Goal: Task Accomplishment & Management: Use online tool/utility

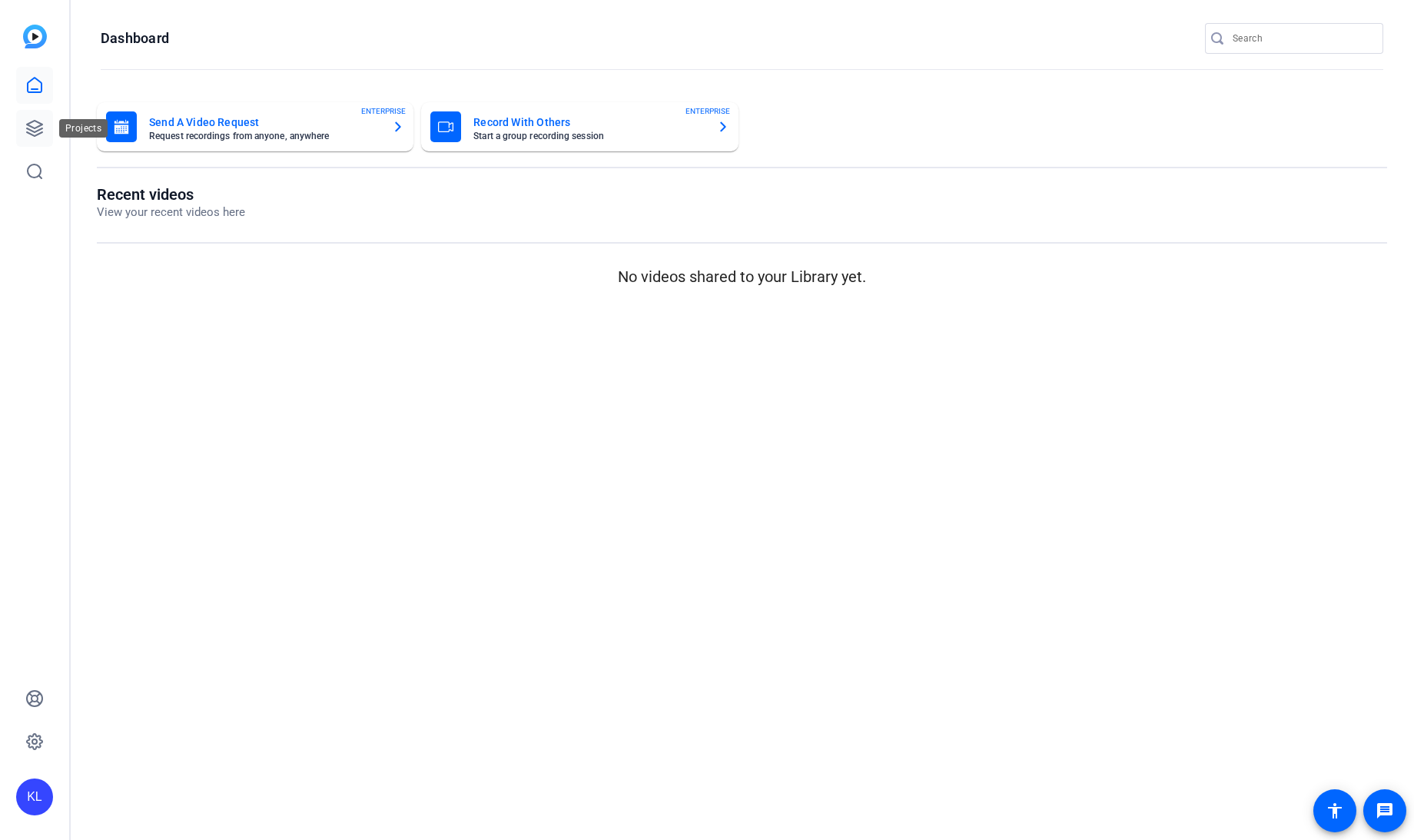
click at [29, 127] on icon at bounding box center [34, 128] width 18 height 18
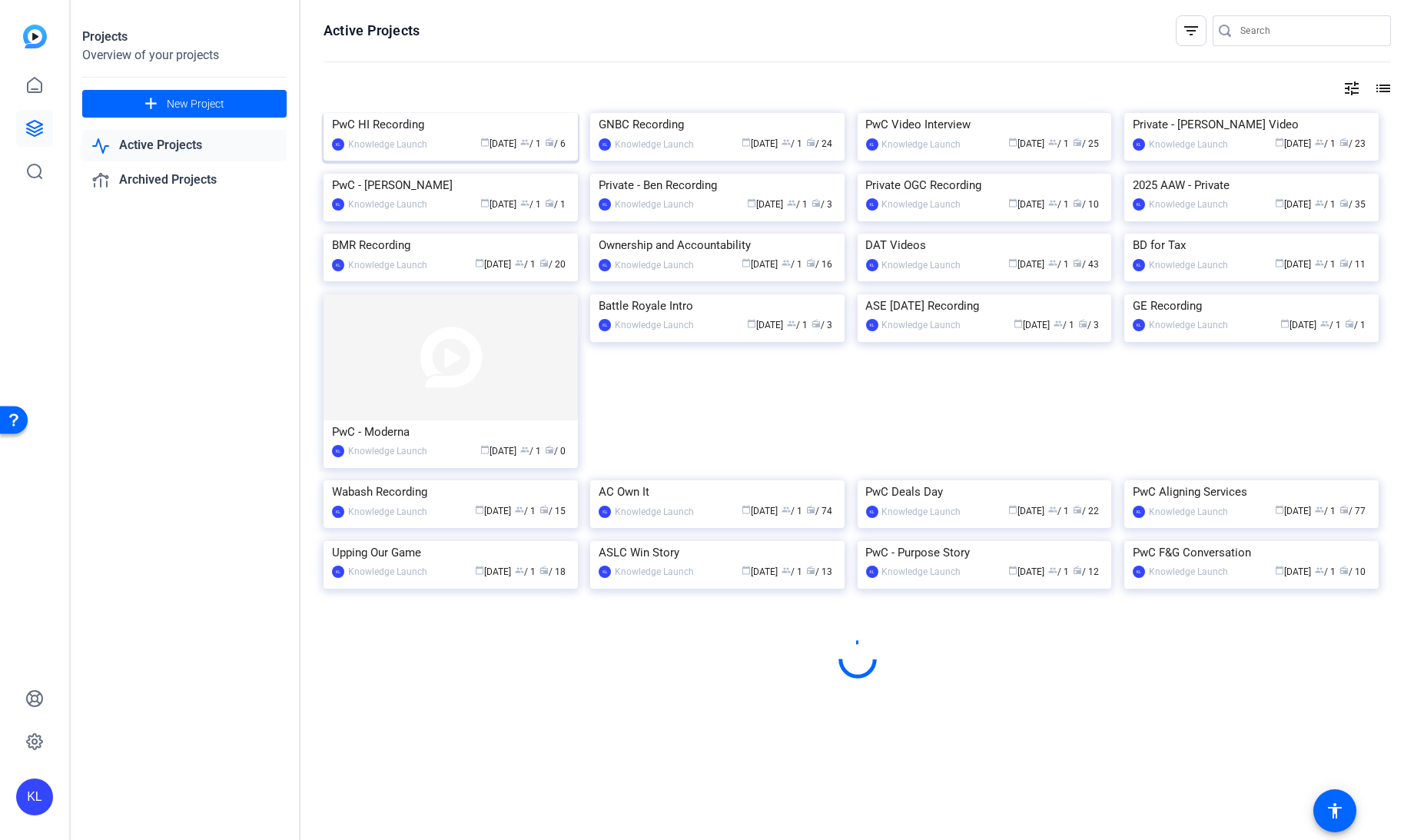
click at [413, 136] on div "PwC HI Recording" at bounding box center [451, 124] width 238 height 23
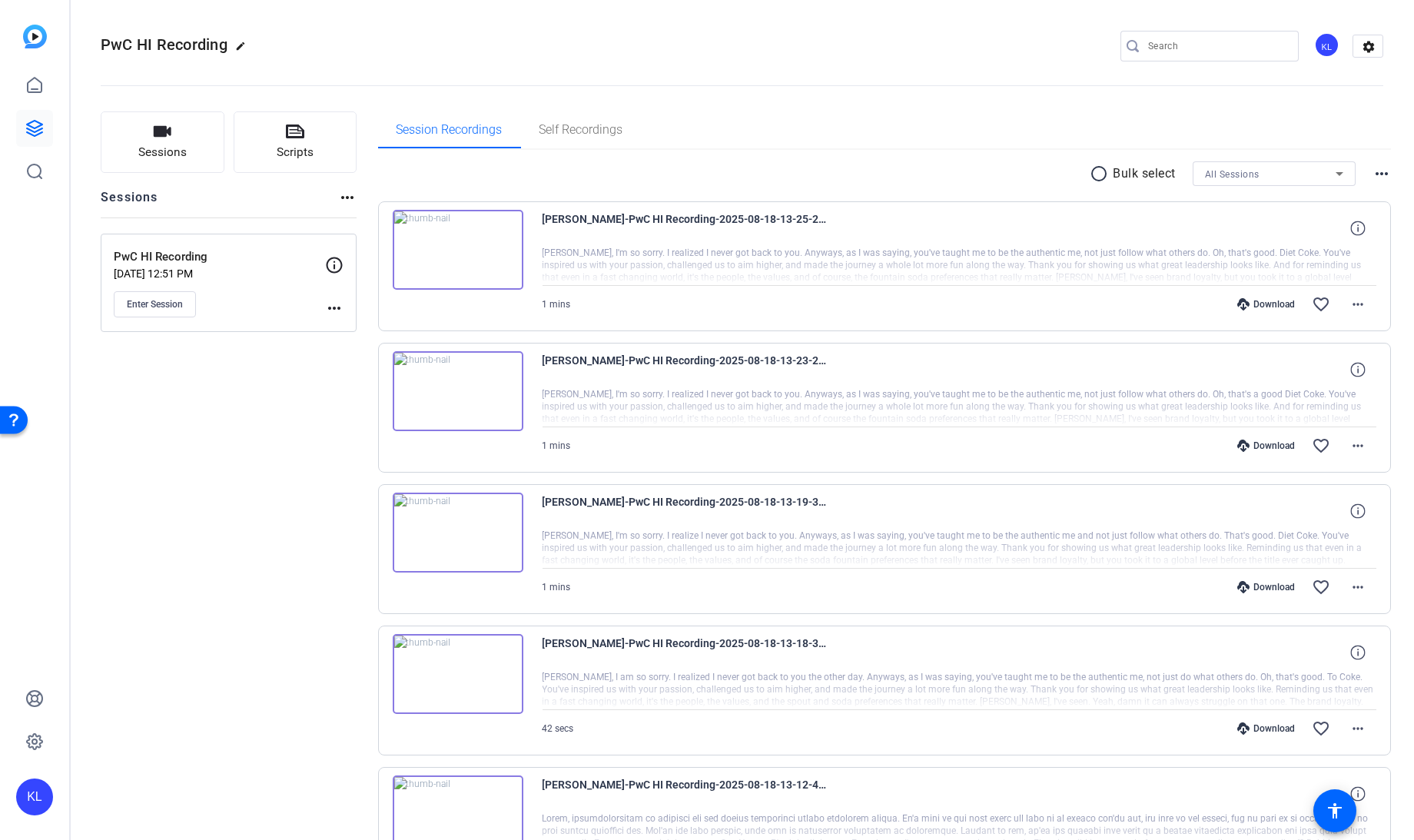
click at [334, 301] on mat-icon "more_horiz" at bounding box center [334, 308] width 18 height 18
click at [360, 331] on span "Edit Session" at bounding box center [372, 329] width 70 height 18
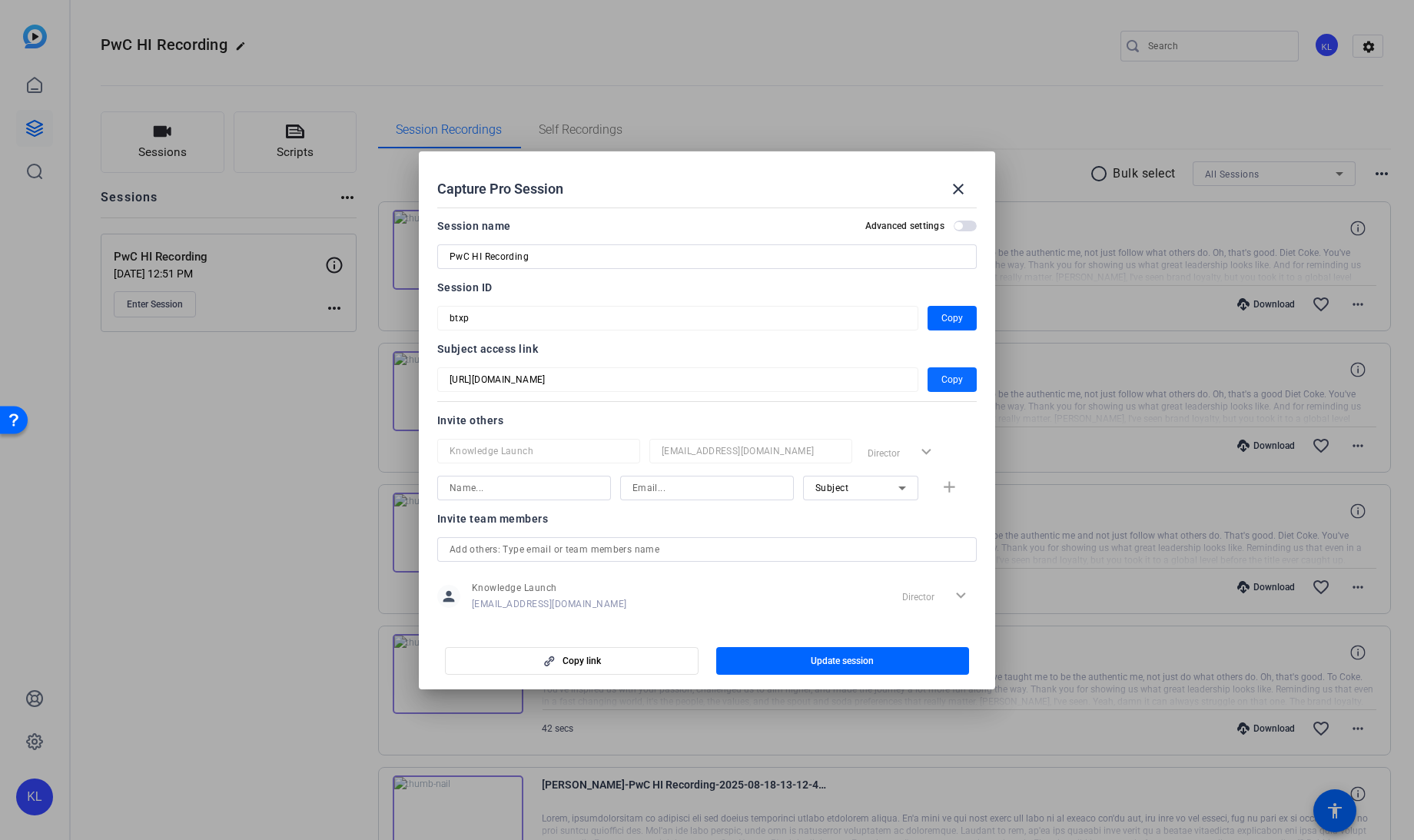
click at [941, 382] on span "Copy" at bounding box center [951, 379] width 21 height 18
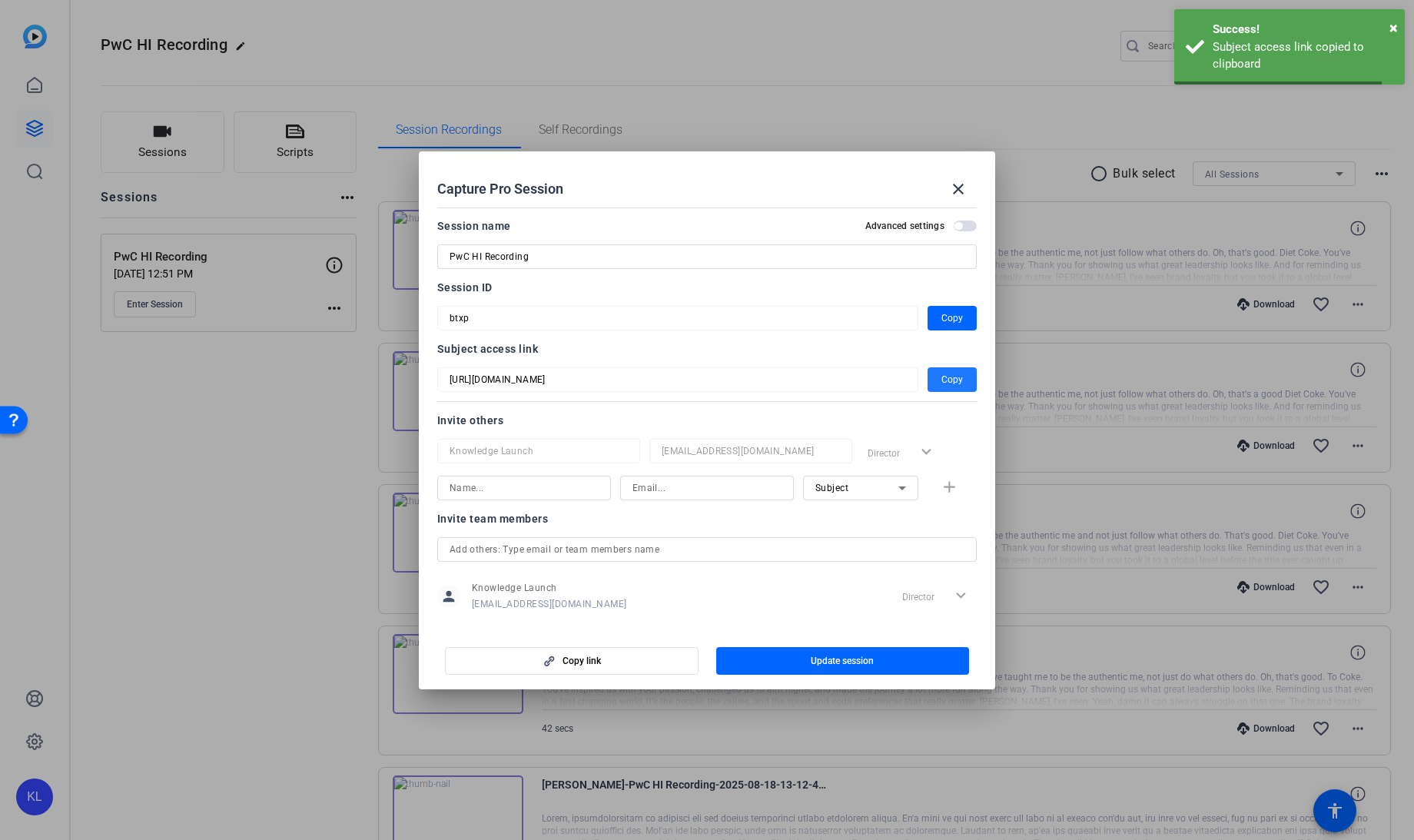
click at [490, 81] on div at bounding box center [707, 420] width 1414 height 840
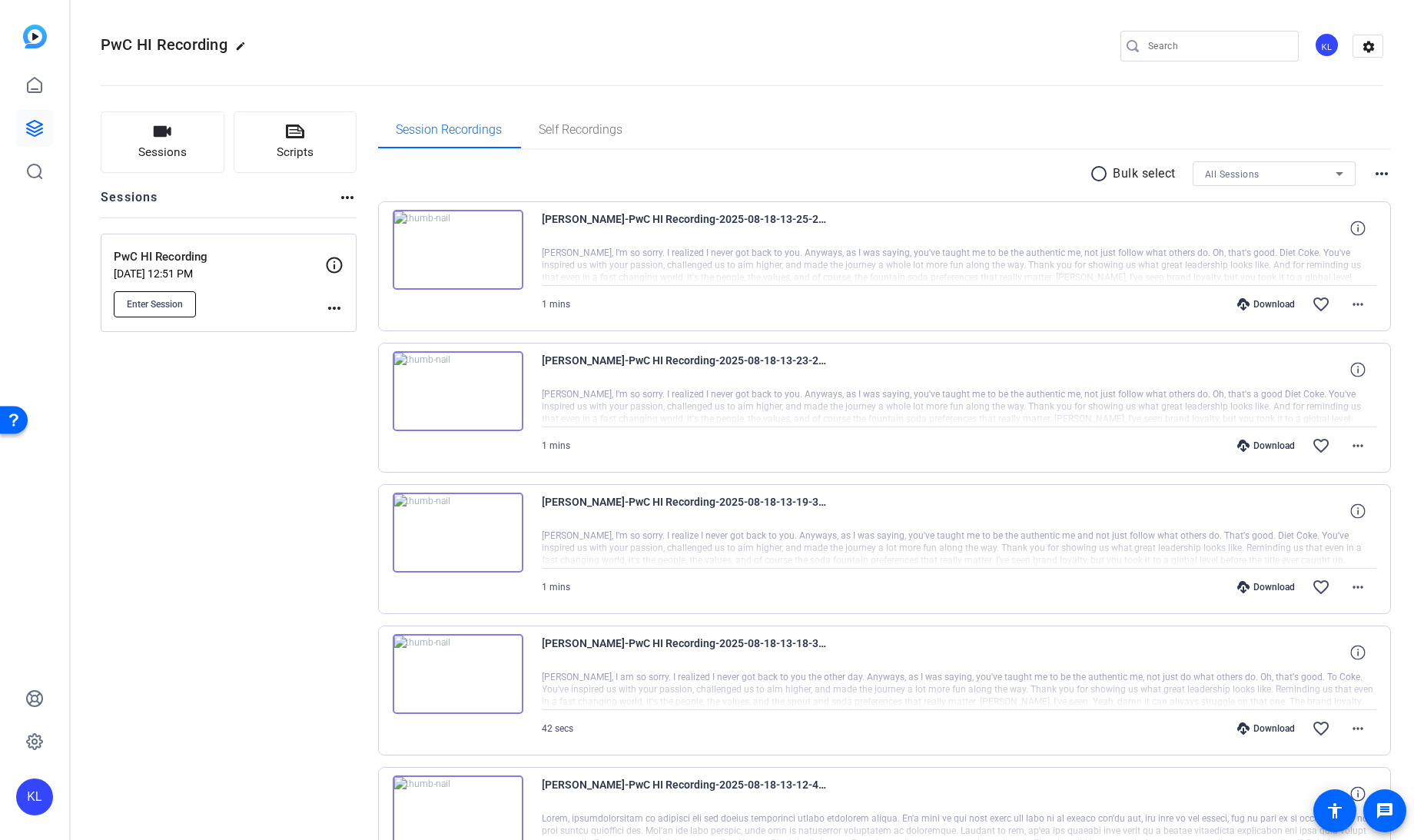
click at [147, 303] on span "Enter Session" at bounding box center [155, 304] width 56 height 12
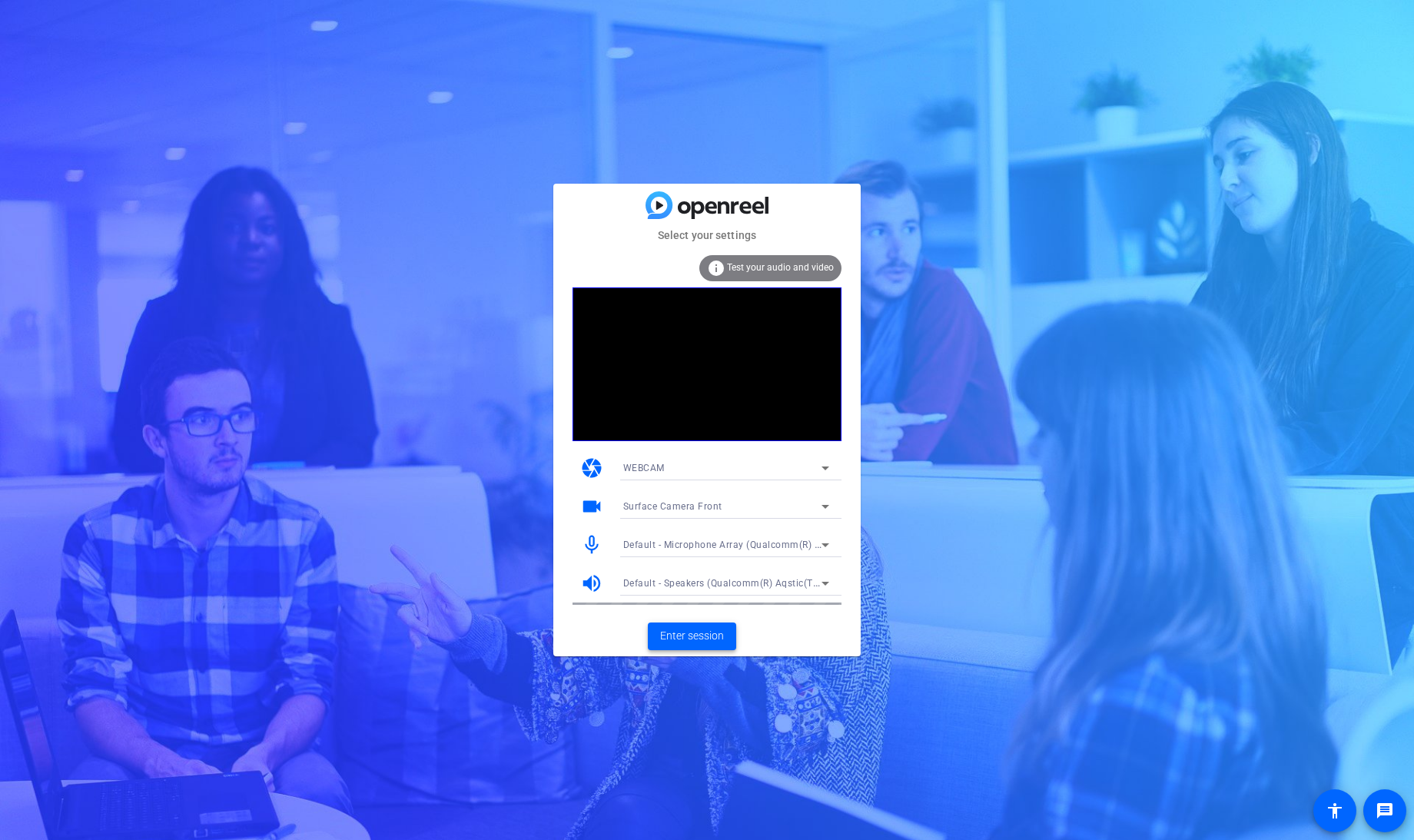
click at [689, 641] on span "Enter session" at bounding box center [692, 636] width 64 height 16
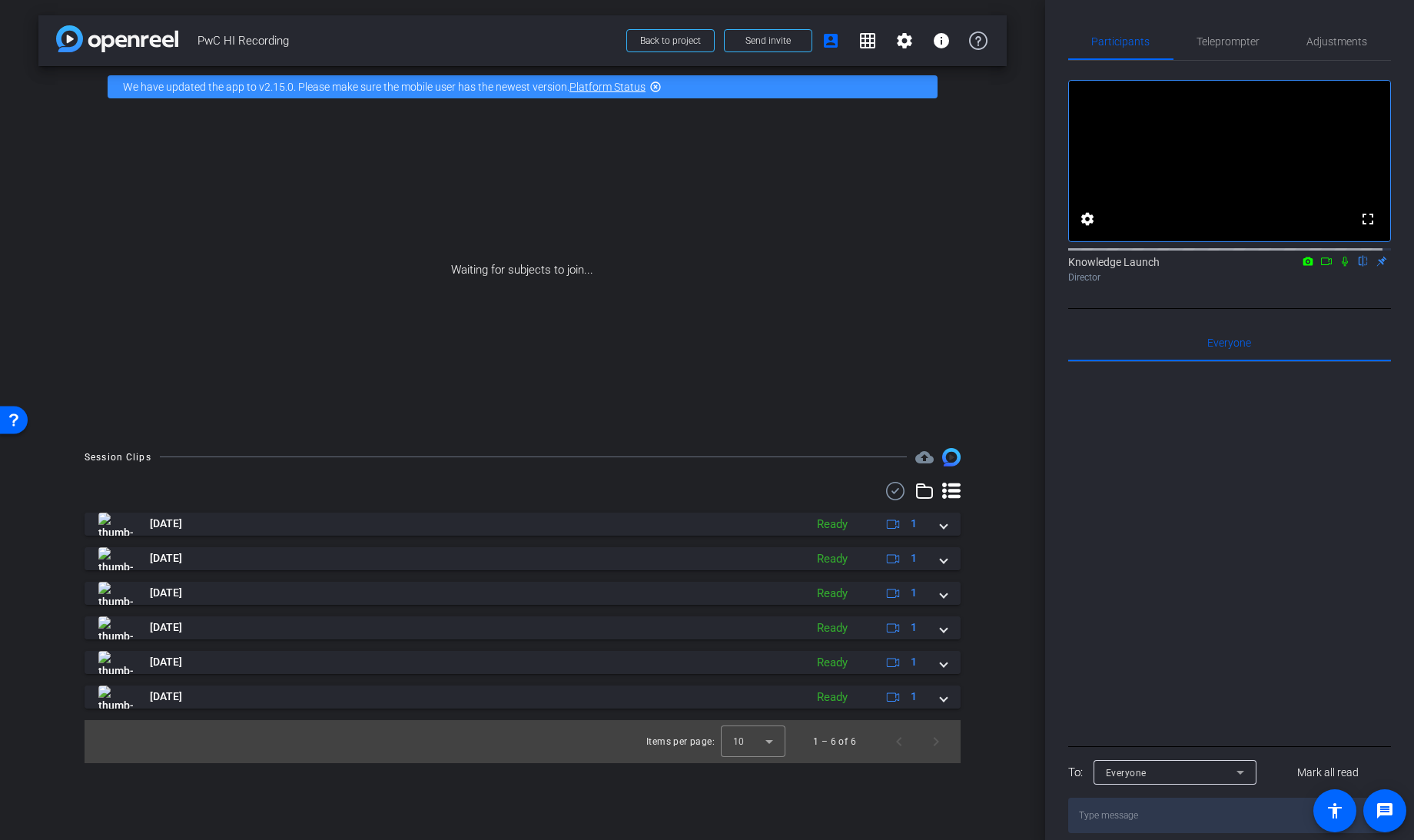
click at [996, 323] on div "Waiting for subjects to join..." at bounding box center [522, 269] width 968 height 325
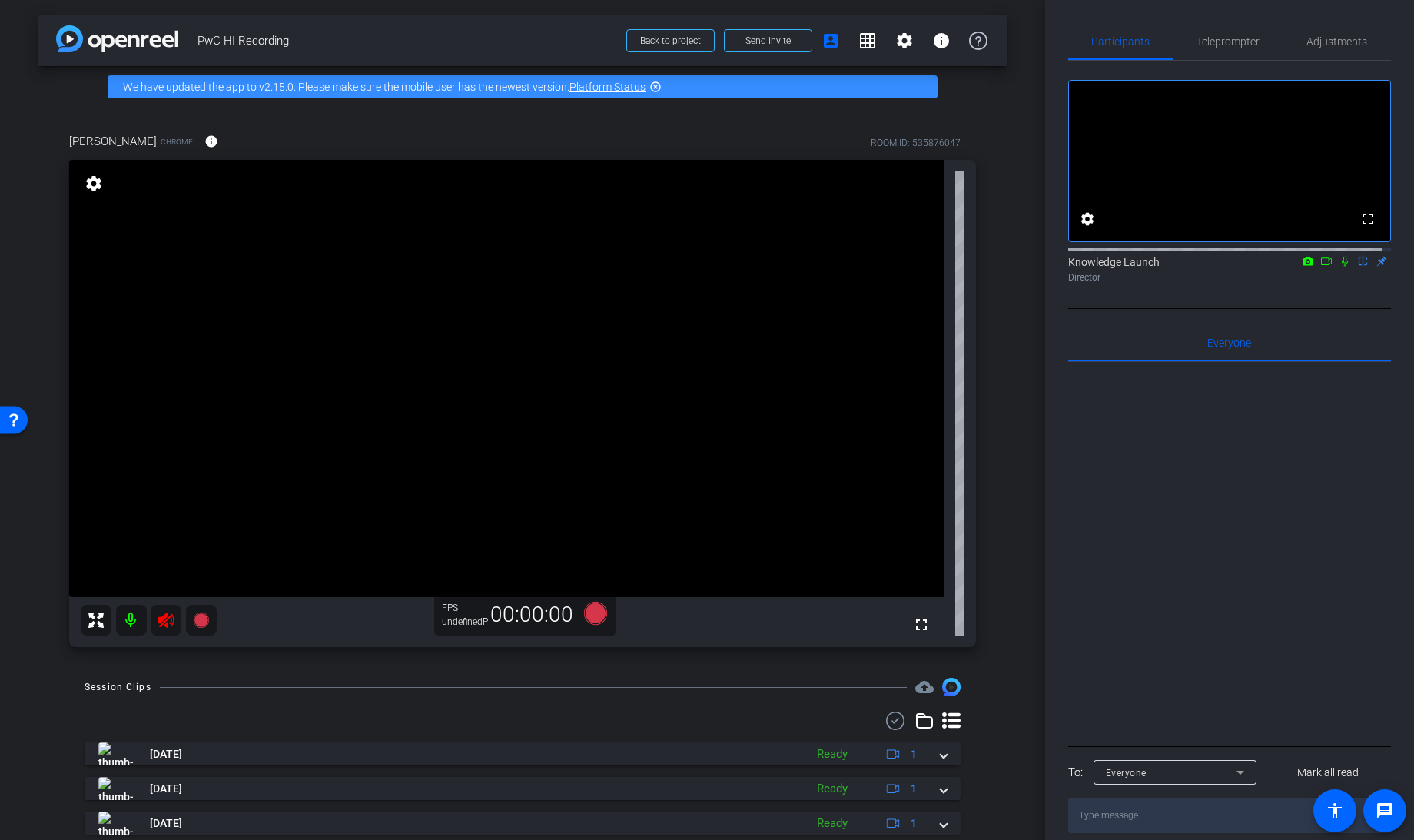
click at [163, 624] on icon at bounding box center [165, 620] width 18 height 18
click at [1335, 42] on span "Adjustments" at bounding box center [1338, 41] width 60 height 11
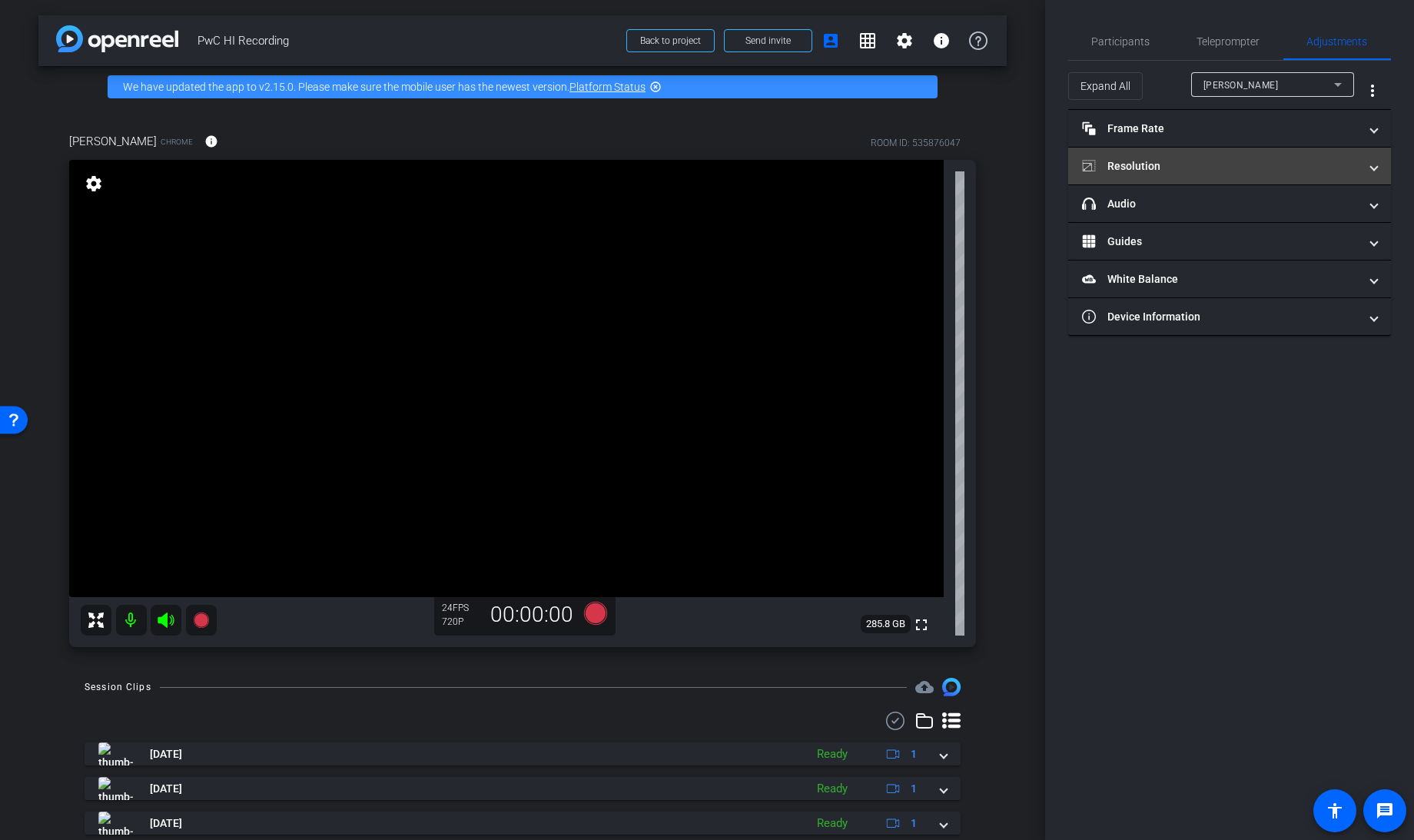
click at [1196, 164] on mat-panel-title "Resolution" at bounding box center [1220, 166] width 277 height 16
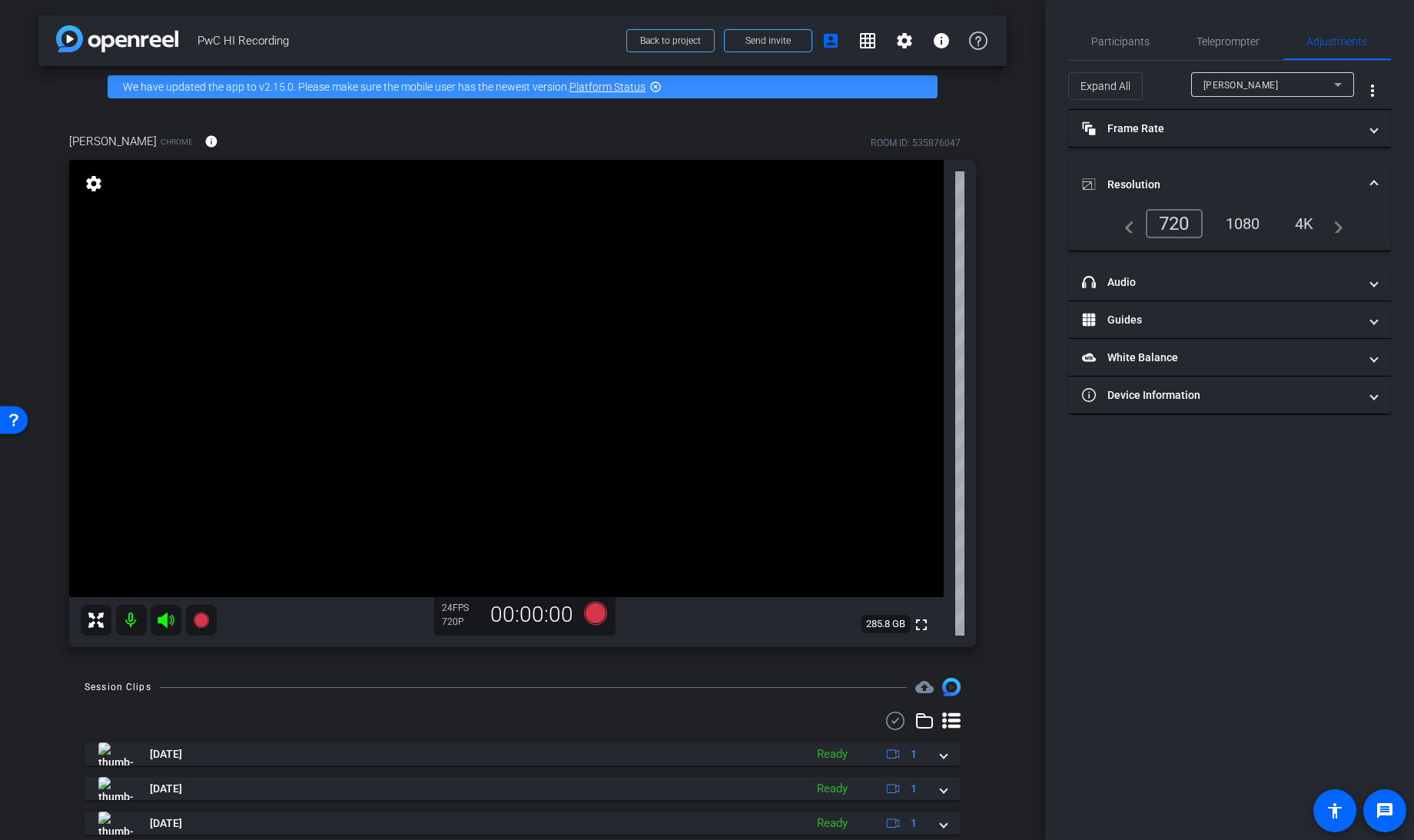
click at [1240, 221] on div "1080" at bounding box center [1243, 223] width 58 height 26
click at [591, 612] on icon at bounding box center [595, 613] width 23 height 23
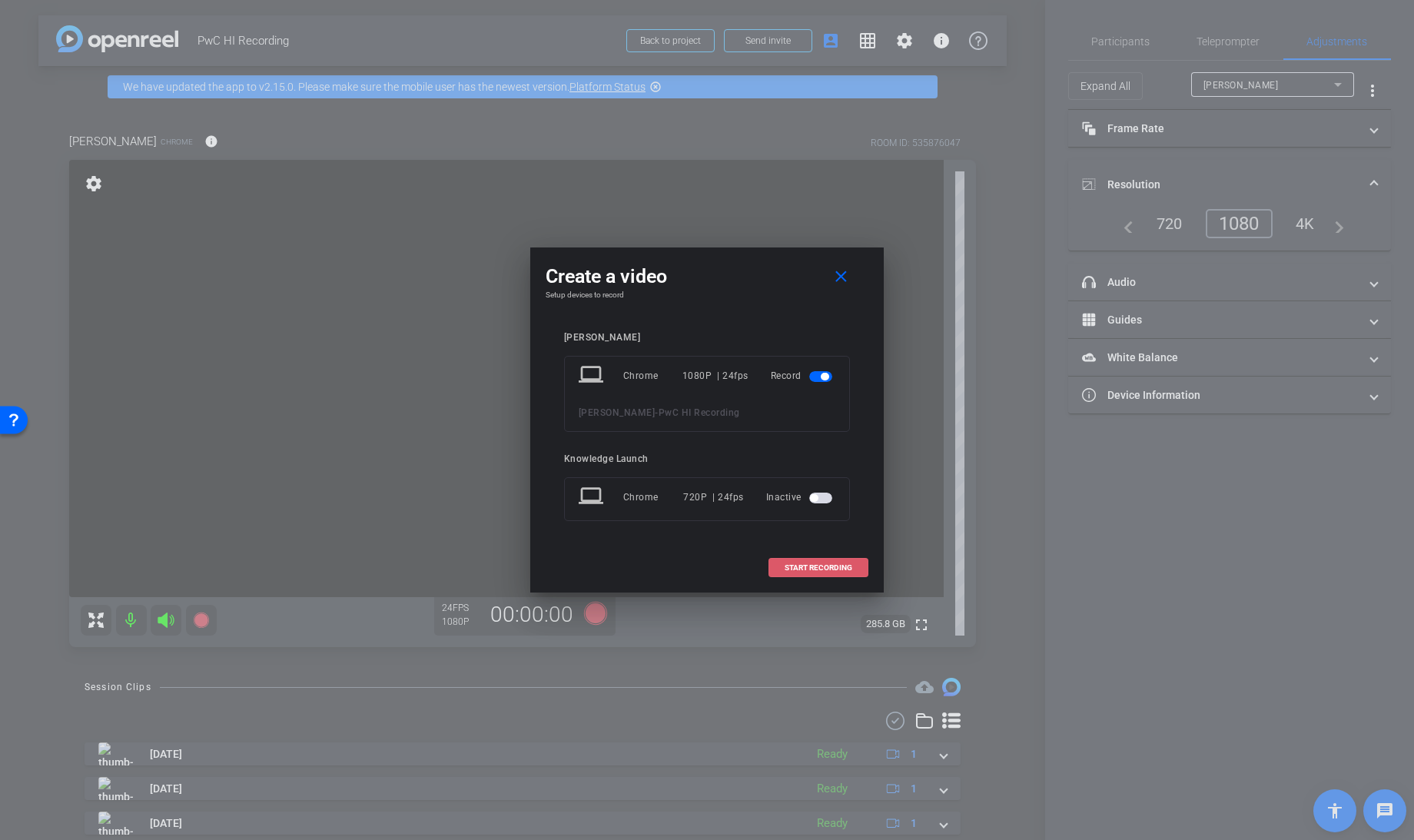
click at [810, 567] on span "START RECORDING" at bounding box center [818, 568] width 68 height 8
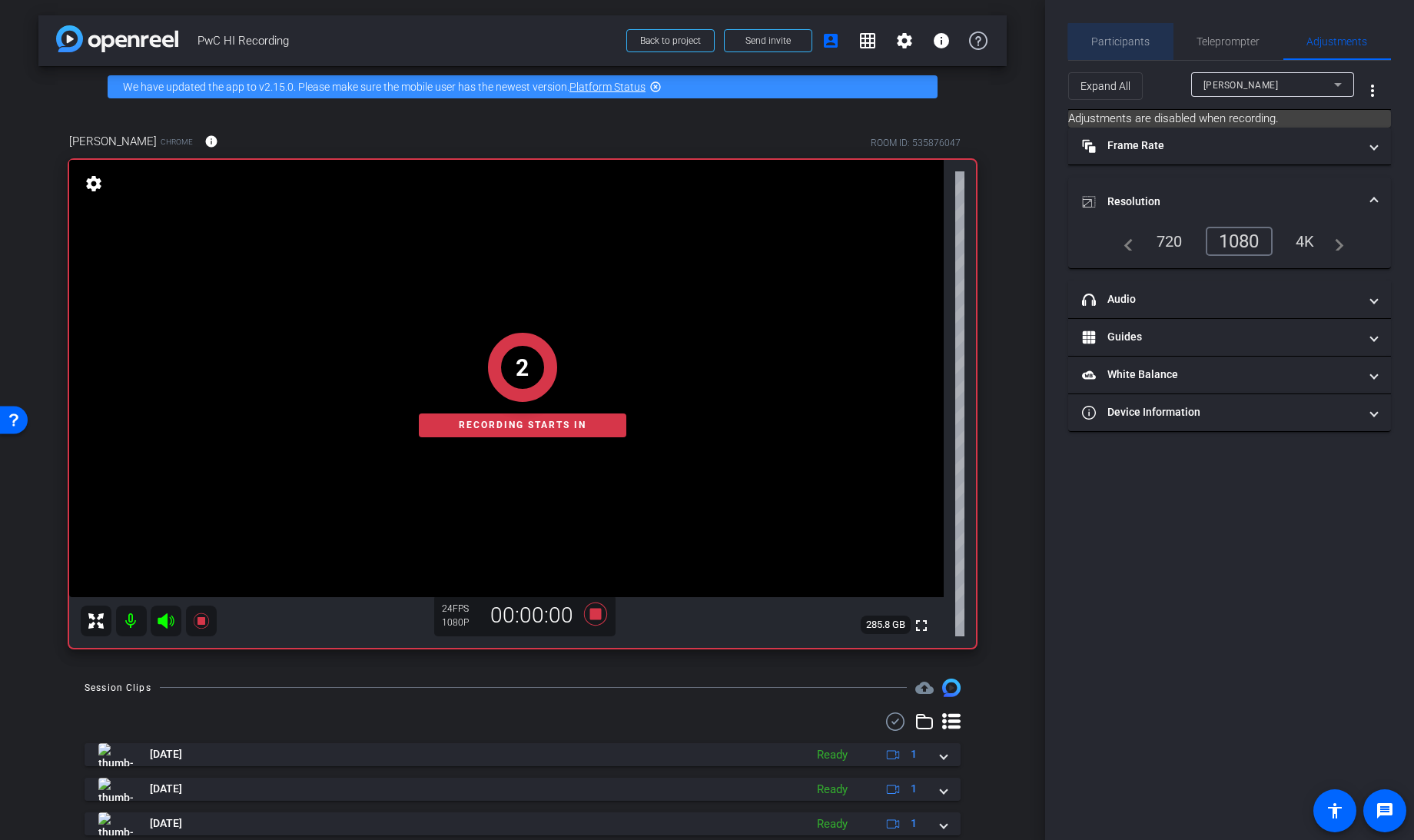
click at [1125, 41] on span "Participants" at bounding box center [1121, 41] width 58 height 11
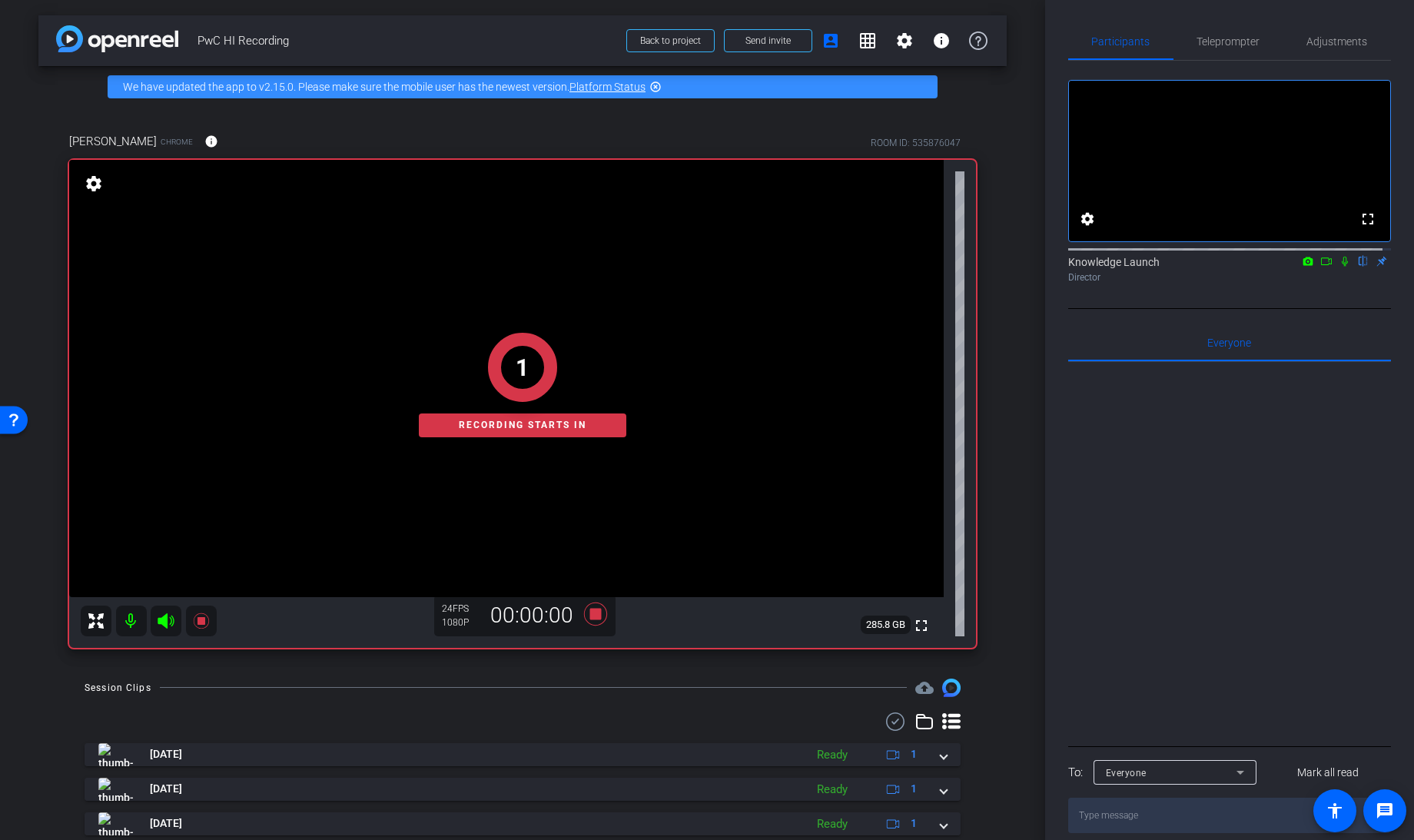
click at [1320, 267] on icon at bounding box center [1326, 261] width 12 height 11
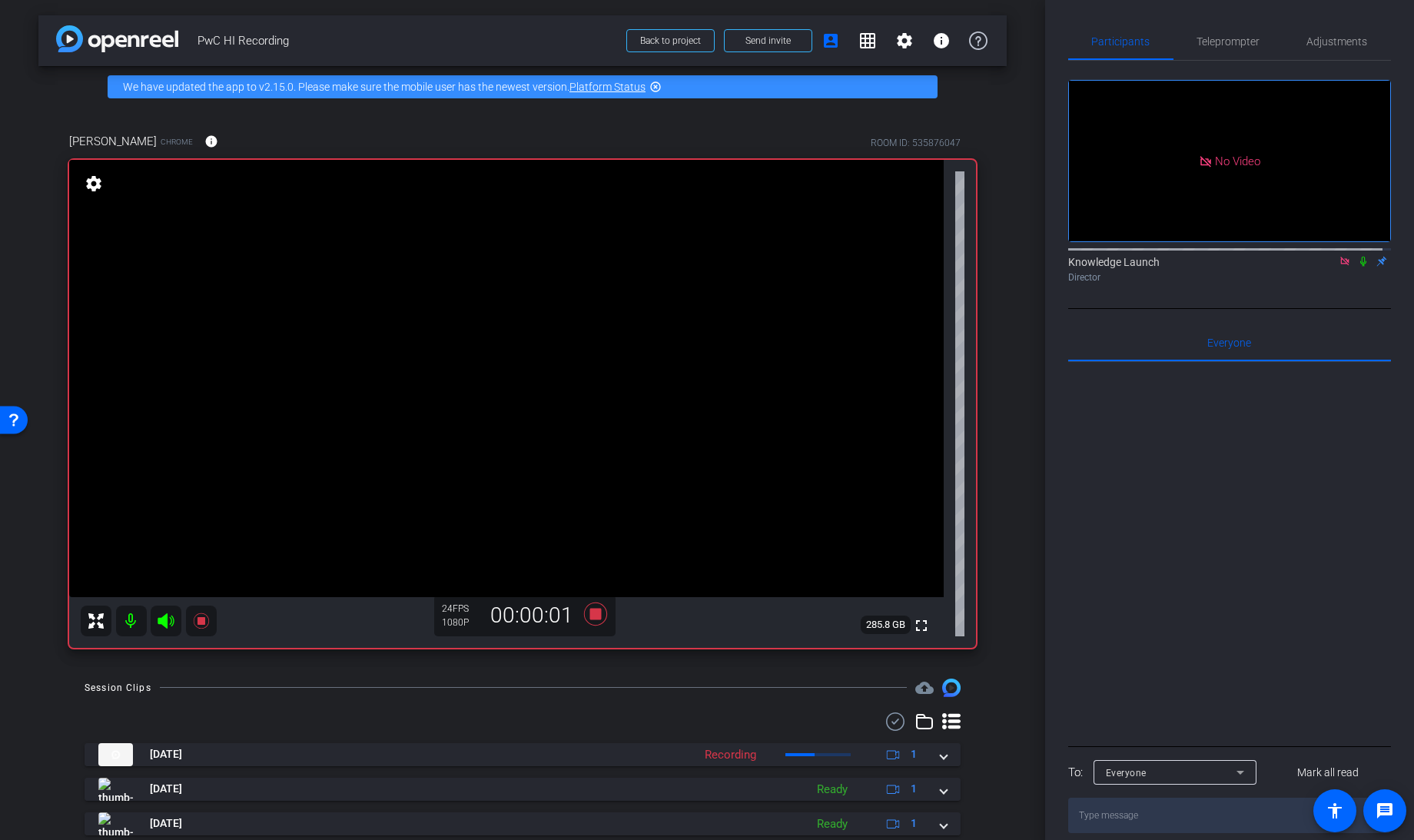
click at [1354, 268] on mat-icon at bounding box center [1363, 261] width 18 height 14
click at [1335, 268] on mat-icon at bounding box center [1344, 261] width 18 height 14
click at [588, 615] on icon at bounding box center [595, 613] width 23 height 23
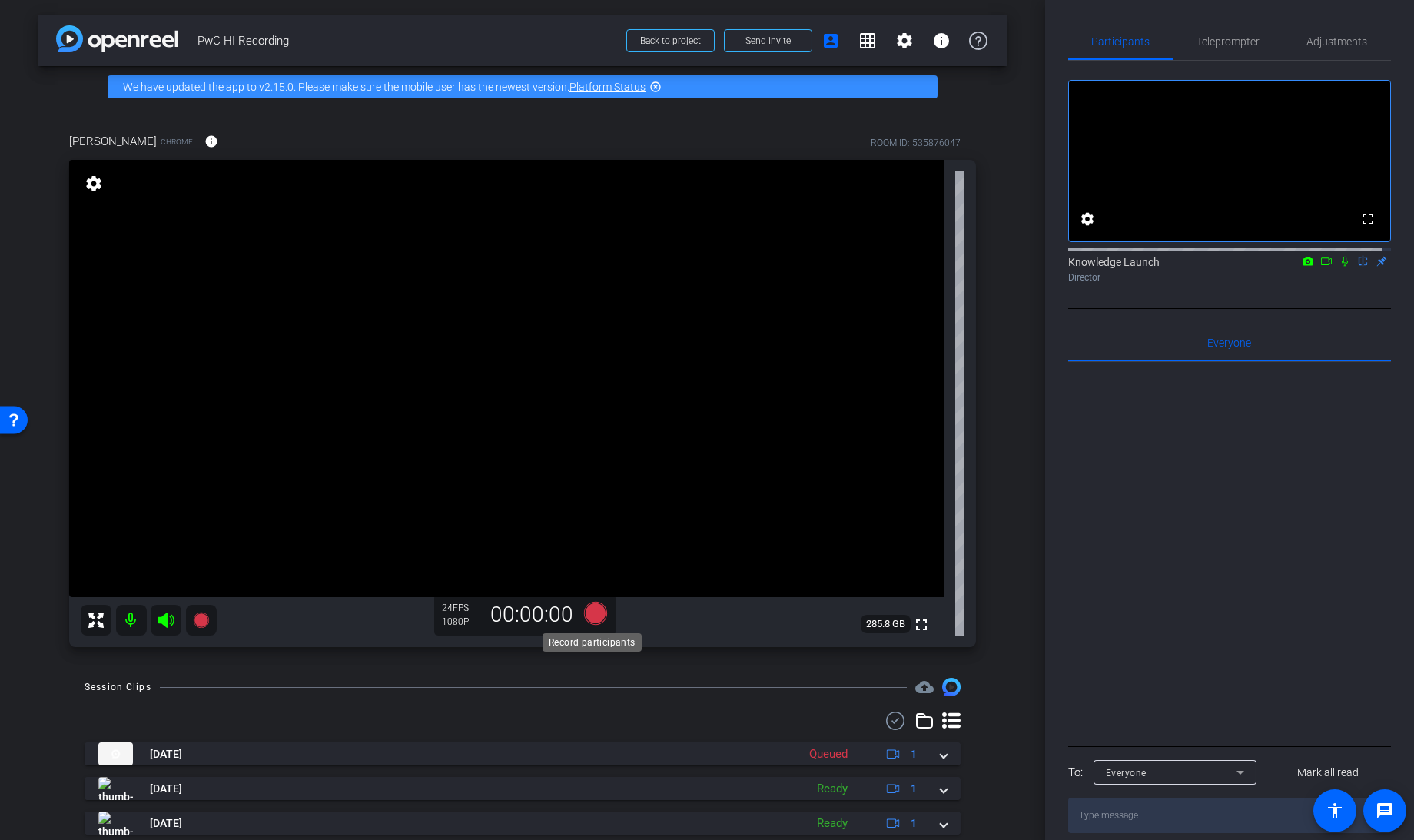
click at [591, 613] on icon at bounding box center [595, 613] width 23 height 23
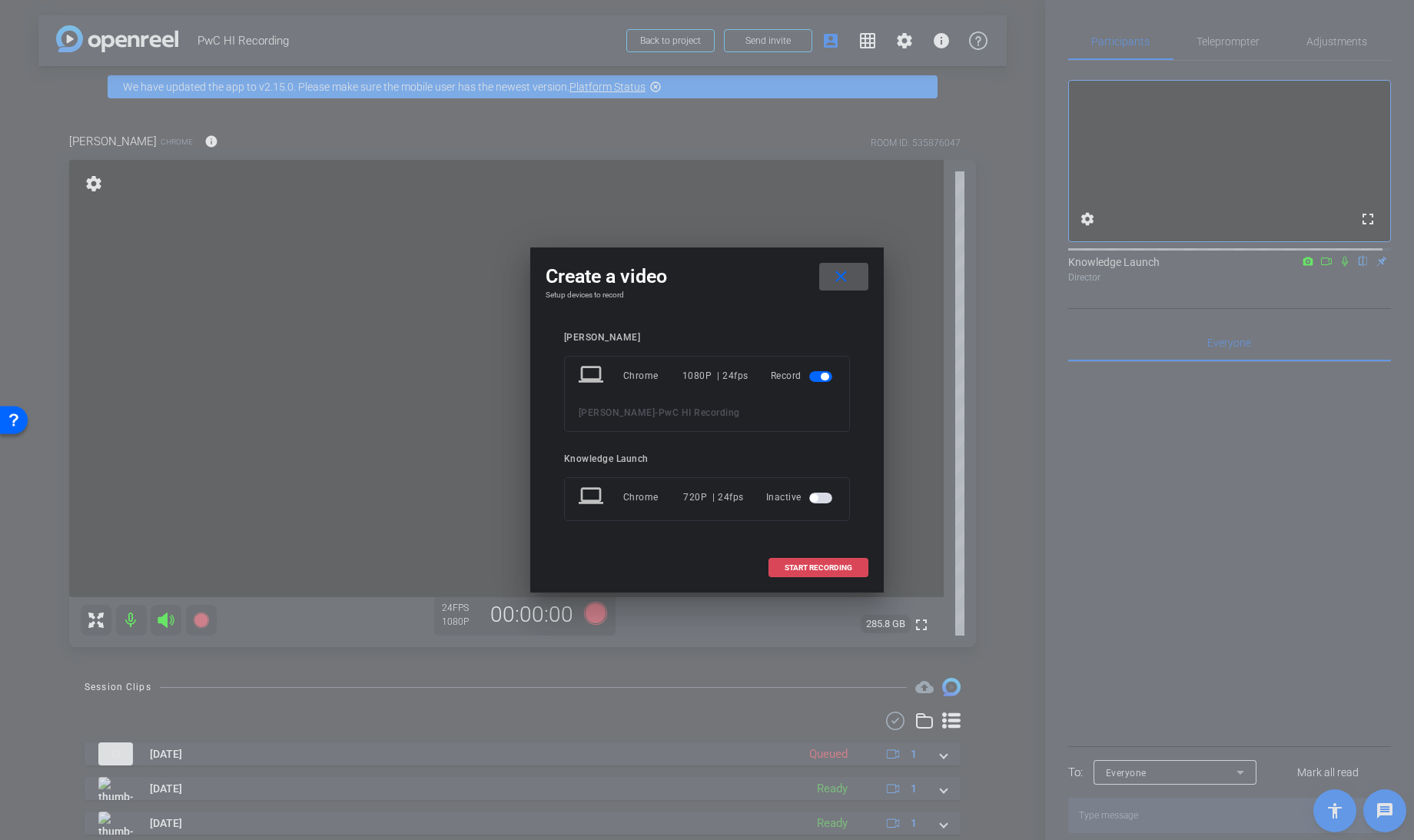
click at [822, 564] on span "START RECORDING" at bounding box center [818, 568] width 68 height 8
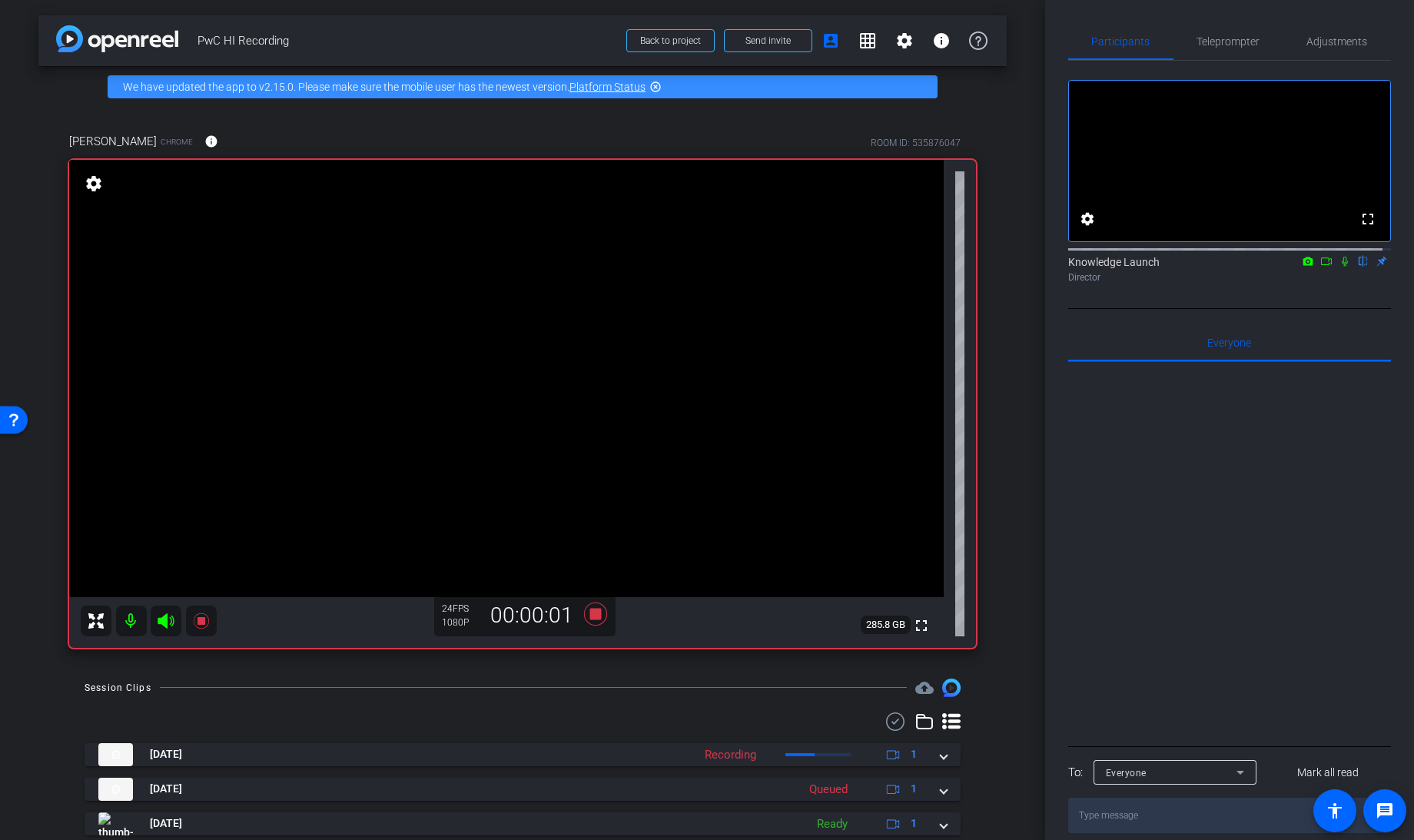
click at [1320, 267] on icon at bounding box center [1326, 261] width 12 height 11
click at [1358, 267] on icon at bounding box center [1363, 261] width 12 height 11
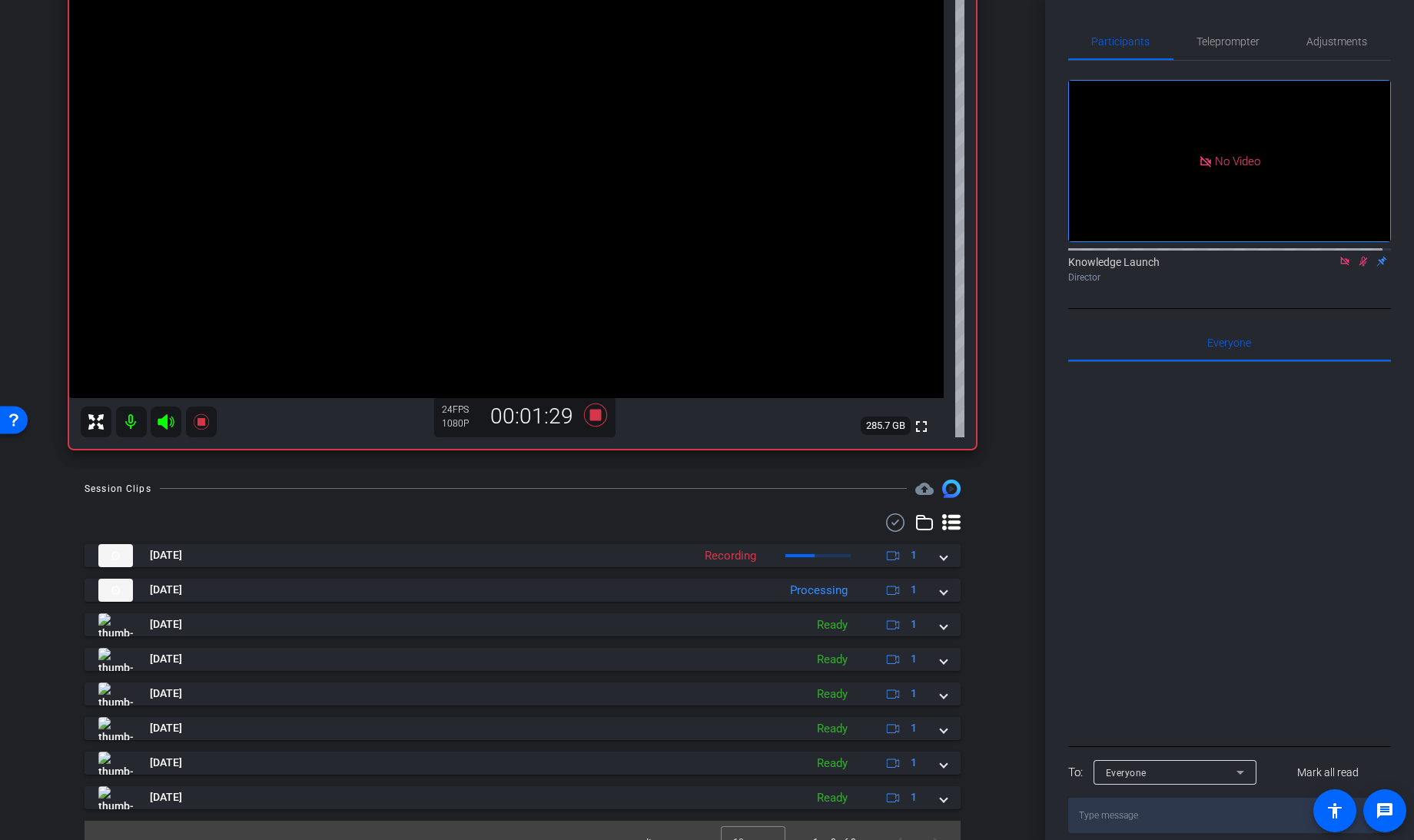
scroll to position [199, 0]
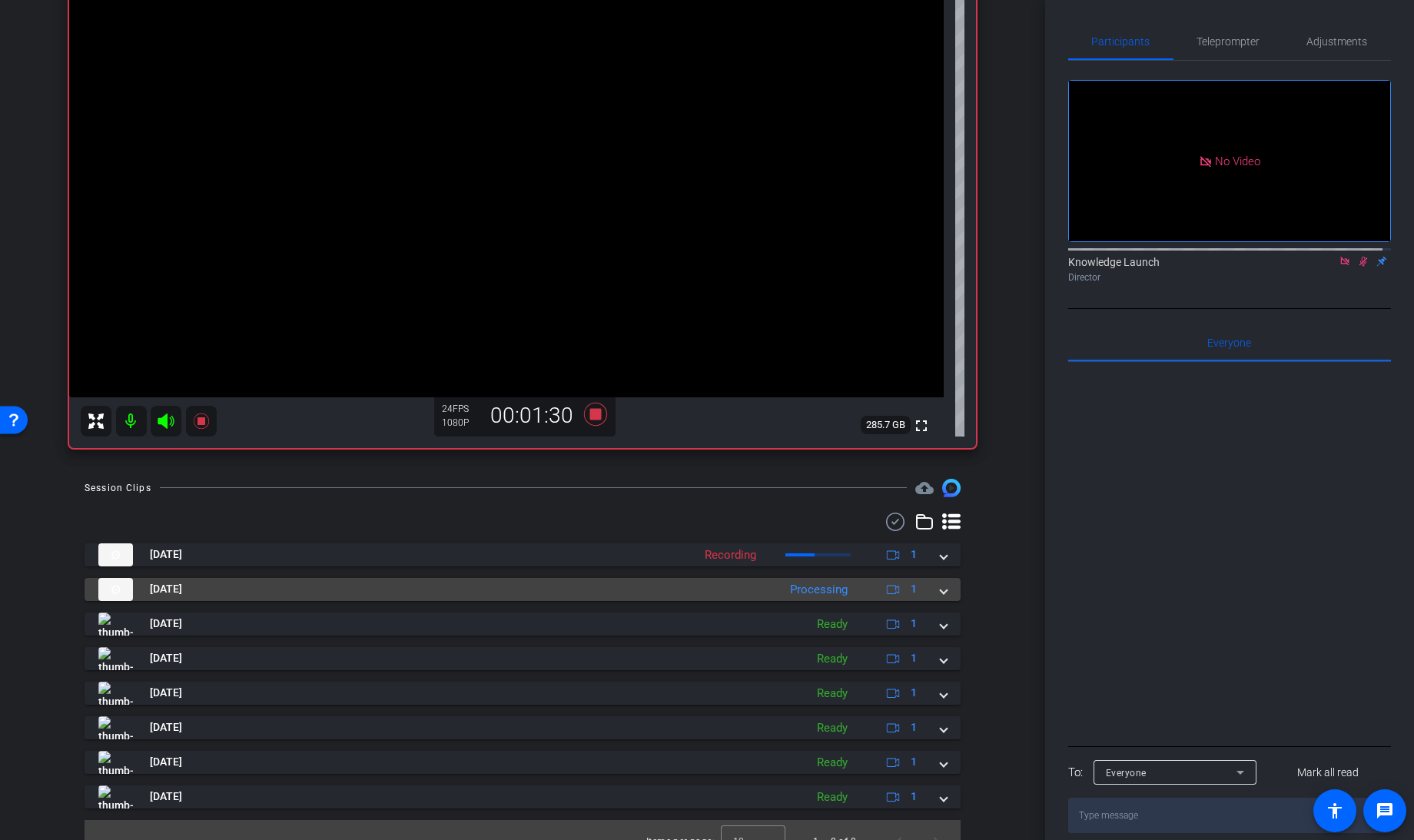
click at [939, 595] on mat-expansion-panel-header "[DATE] Processing 1" at bounding box center [522, 589] width 876 height 23
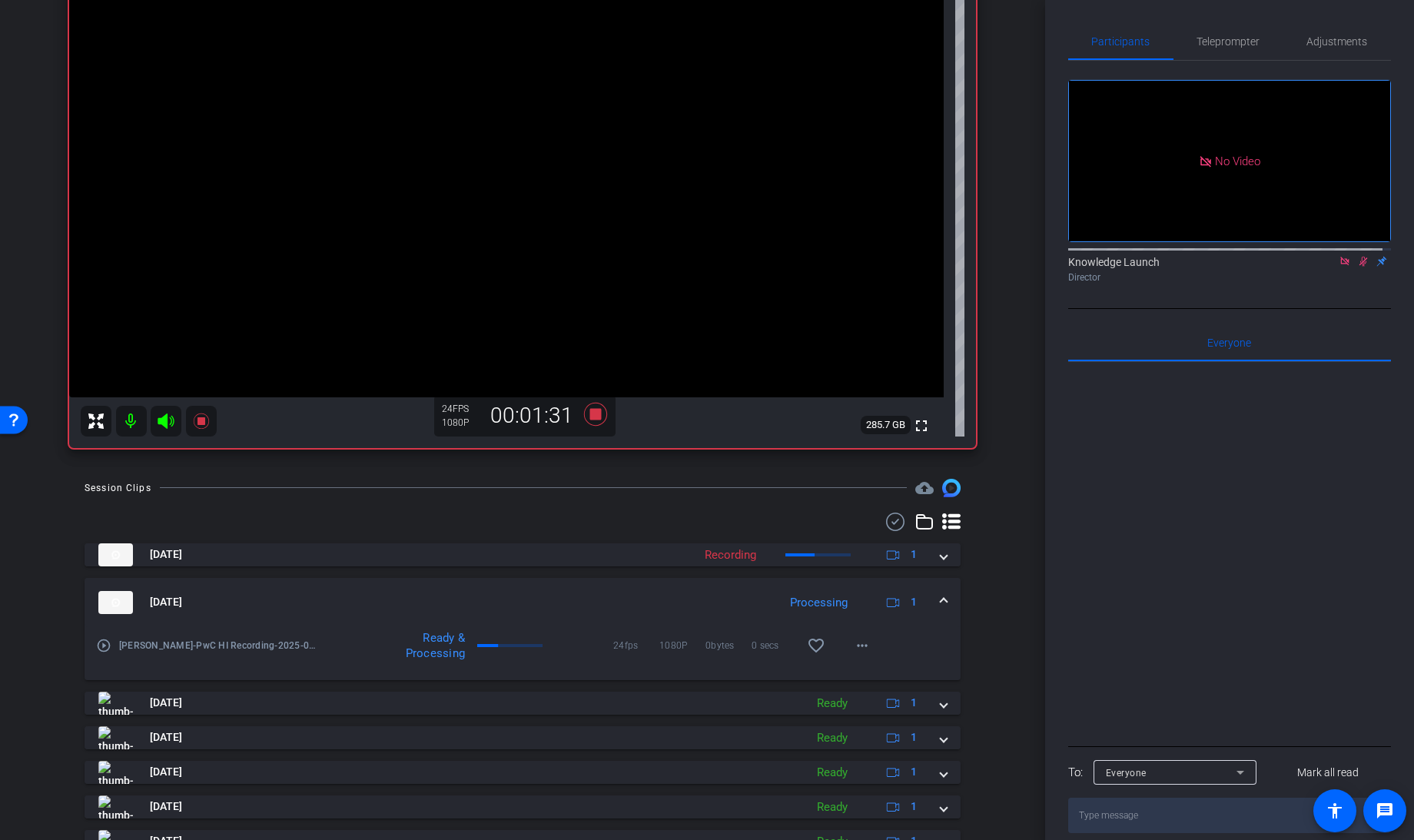
click at [940, 600] on span at bounding box center [943, 602] width 6 height 16
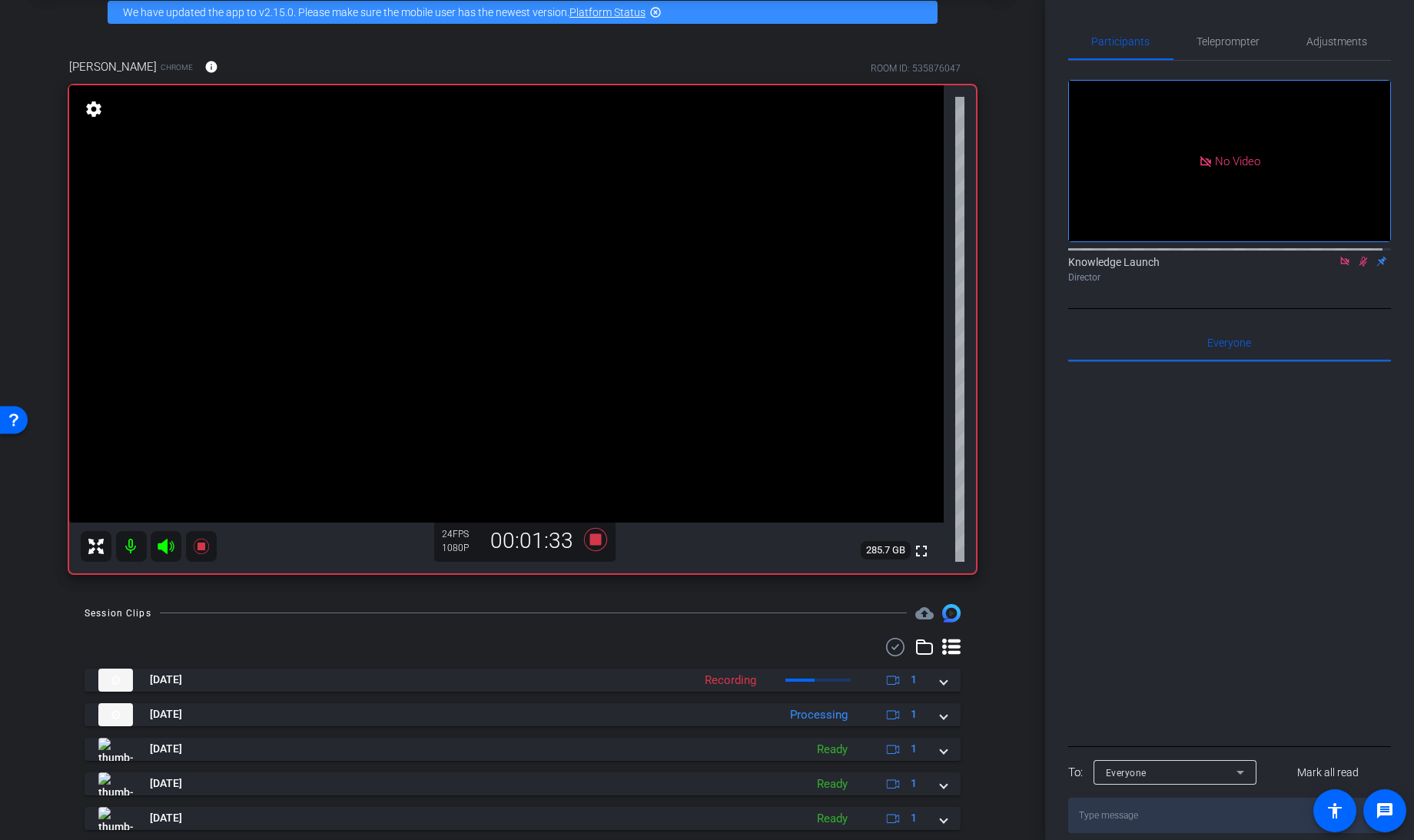
scroll to position [61, 0]
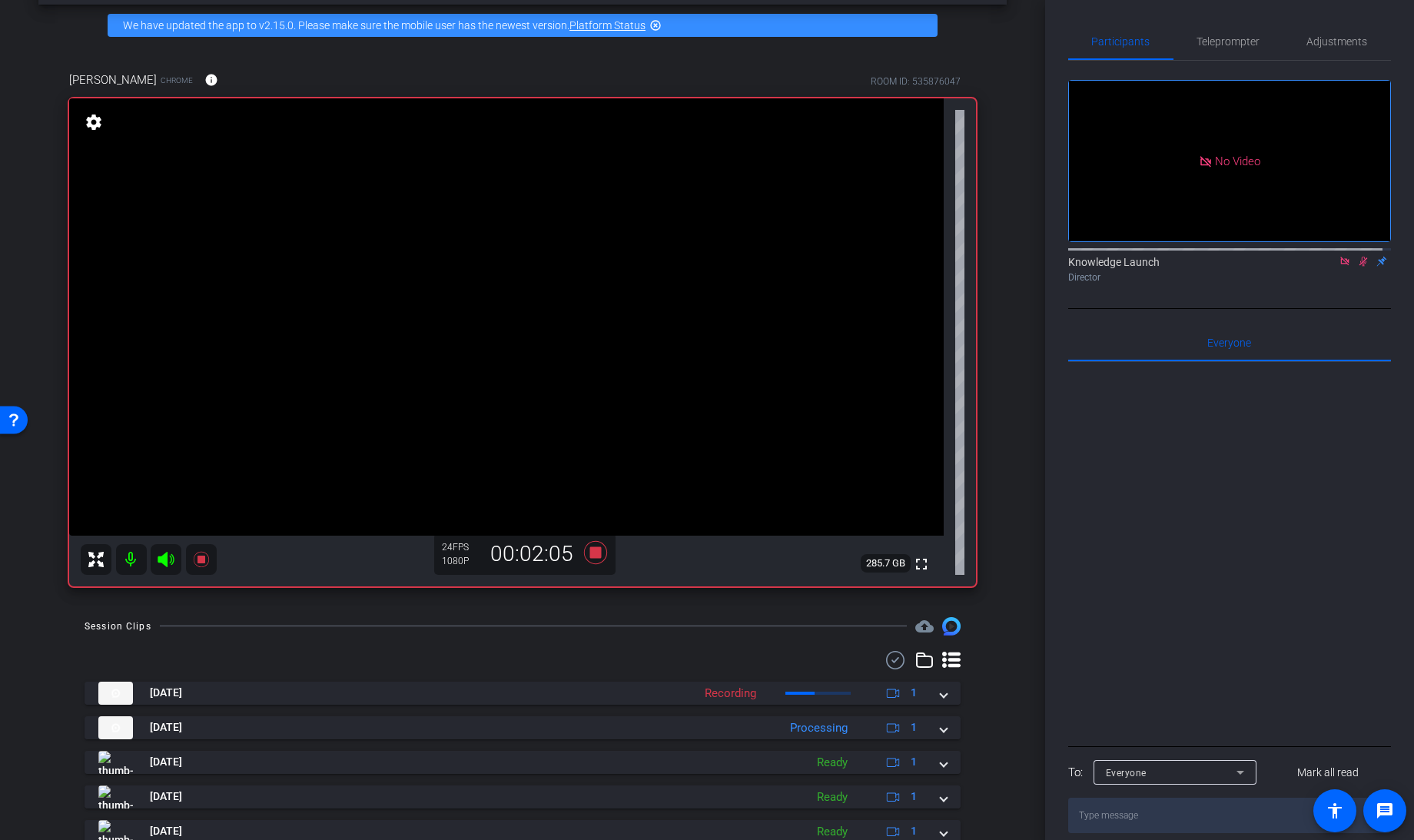
click at [1358, 267] on icon at bounding box center [1363, 261] width 12 height 11
click at [1338, 267] on icon at bounding box center [1344, 261] width 12 height 11
click at [592, 557] on icon at bounding box center [595, 552] width 37 height 28
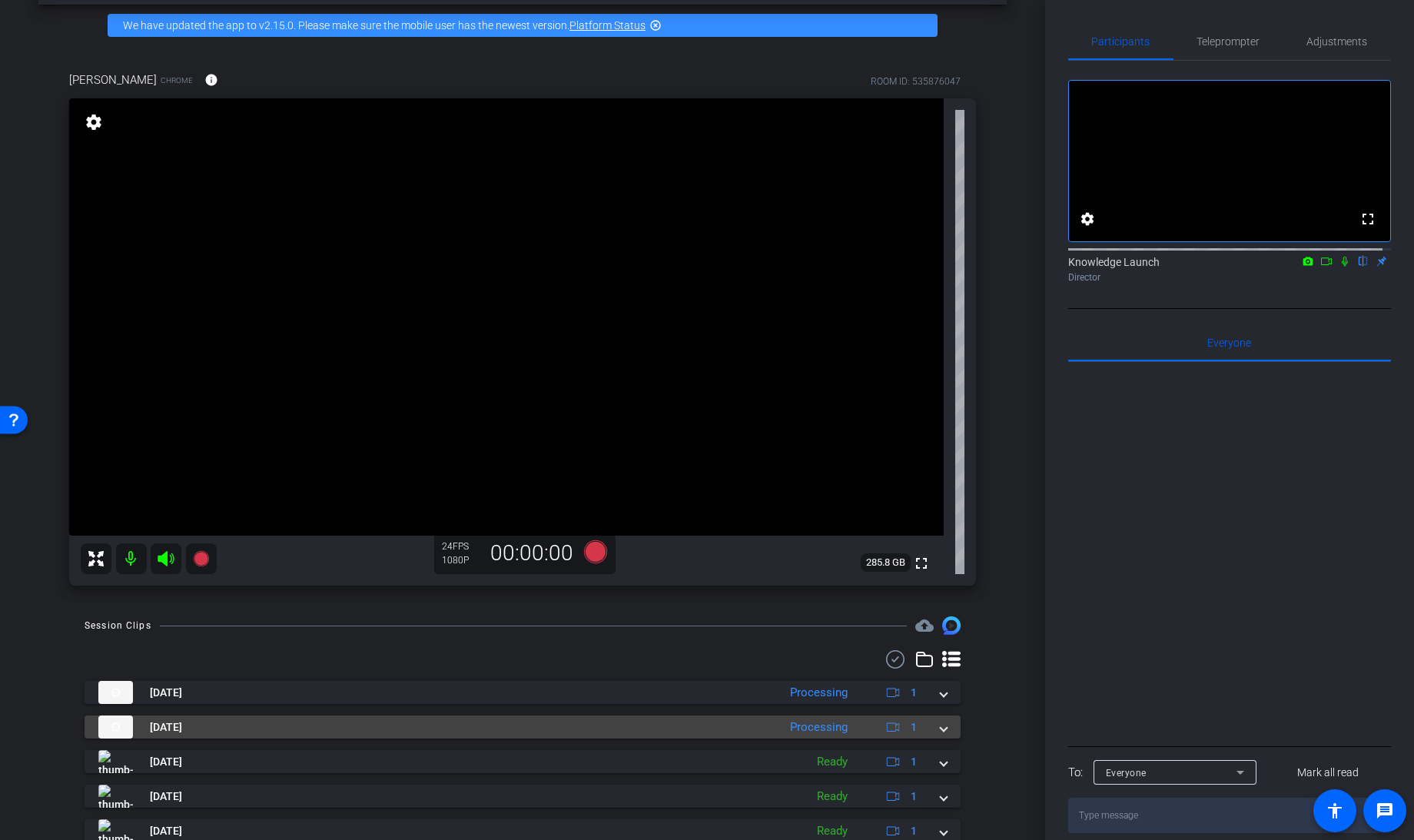
click at [939, 728] on mat-expansion-panel-header "[DATE] Processing 1" at bounding box center [522, 726] width 876 height 23
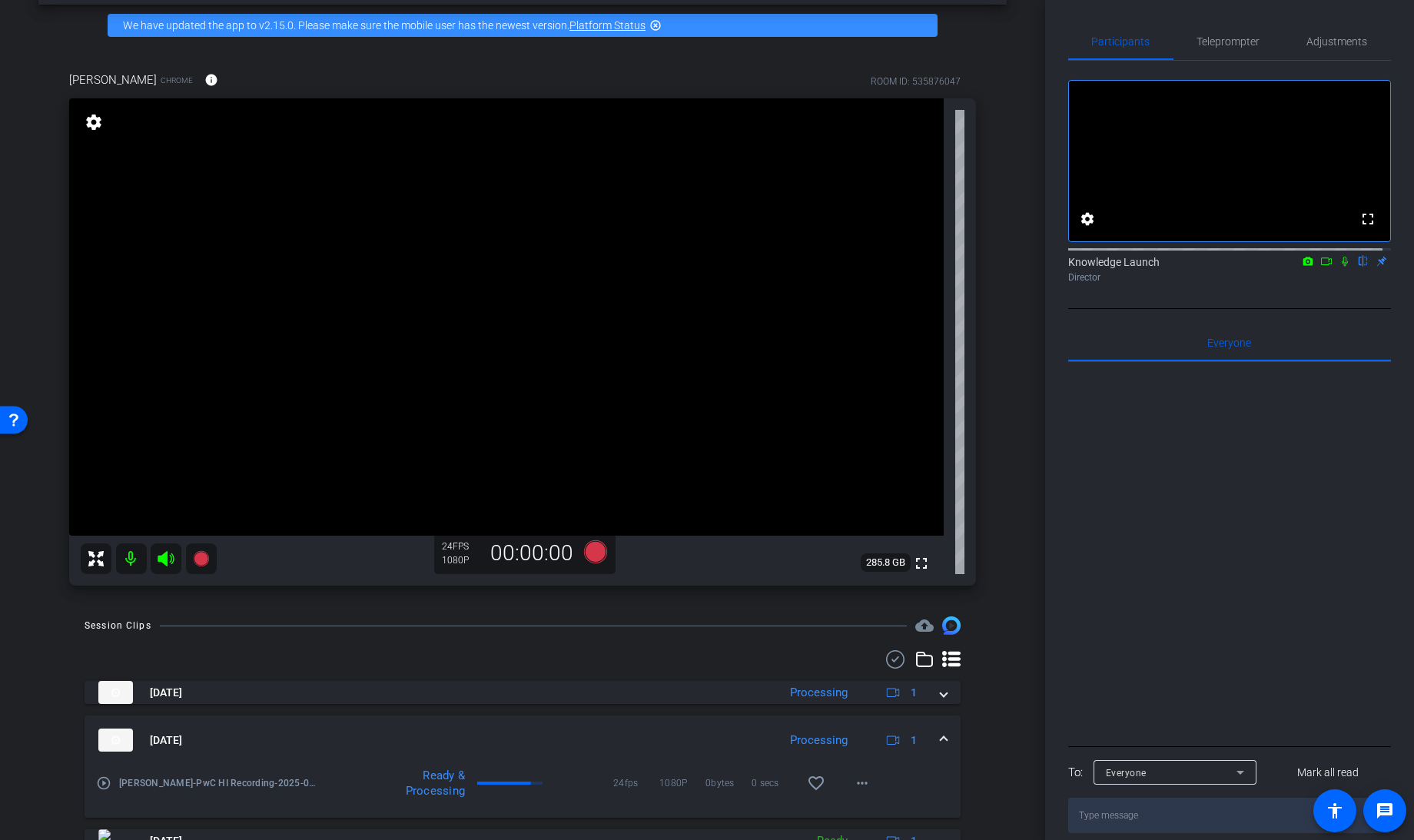
click at [940, 732] on span at bounding box center [943, 740] width 6 height 16
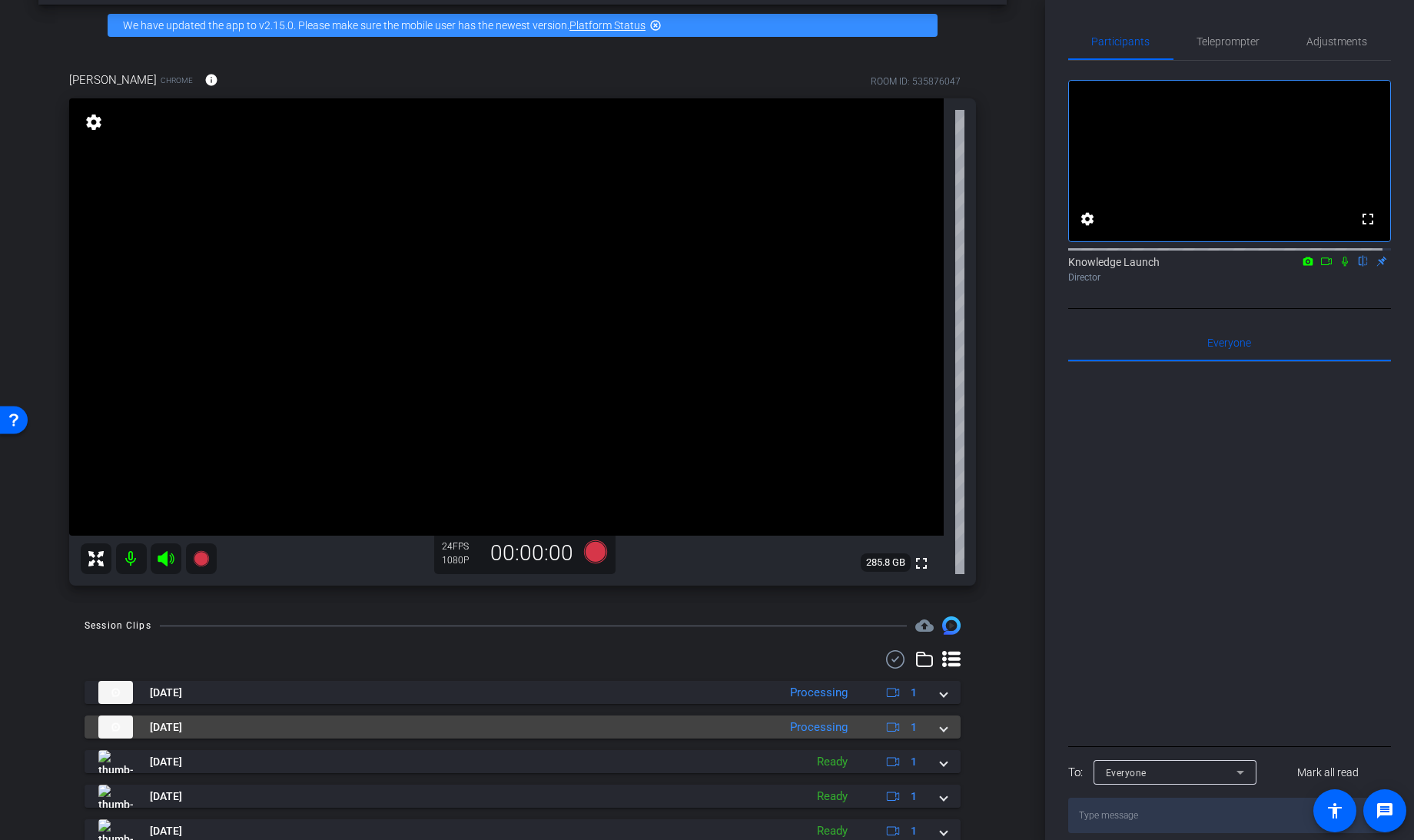
click at [940, 730] on span at bounding box center [943, 727] width 6 height 16
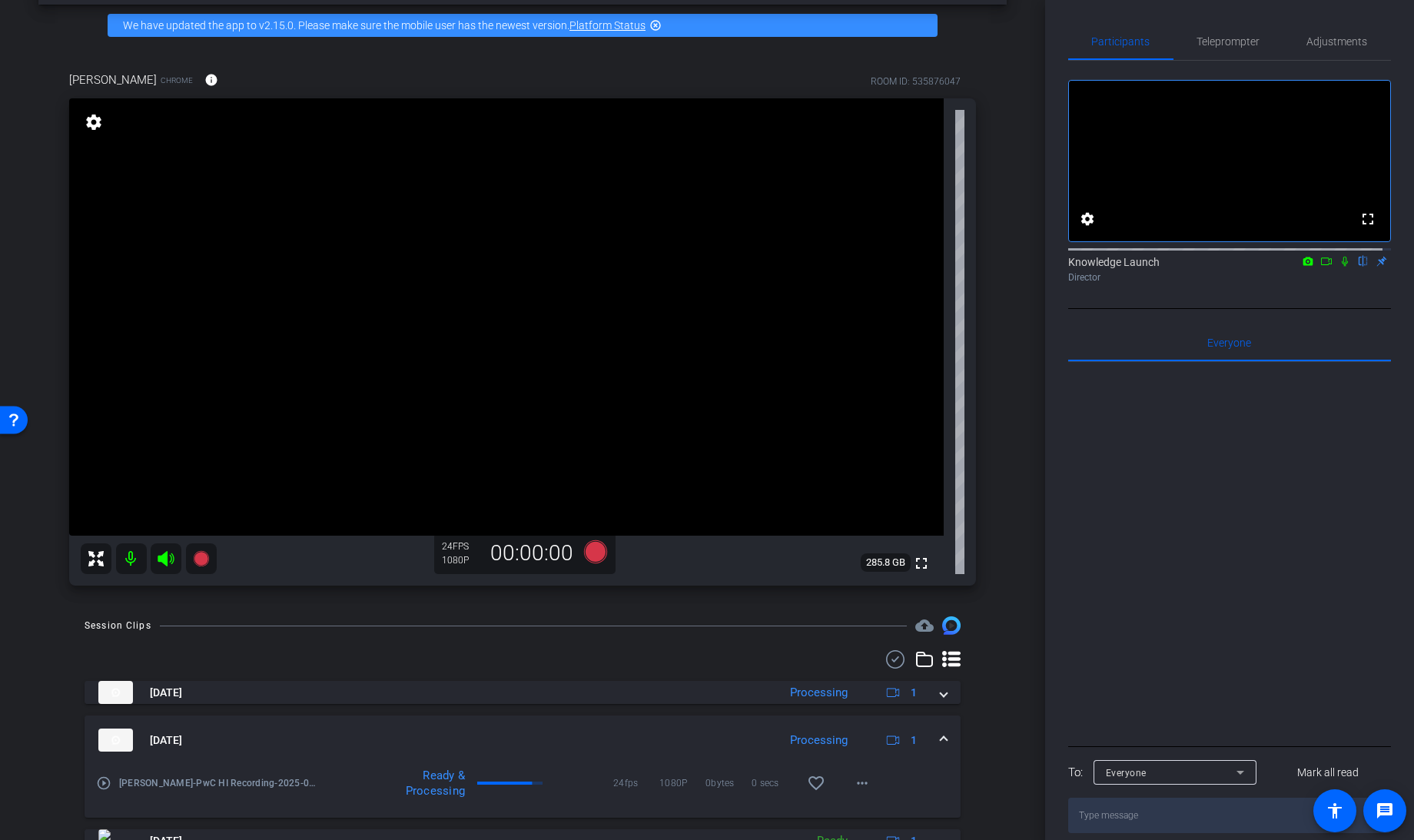
click at [935, 730] on mat-expansion-panel-header "[DATE] Processing 1" at bounding box center [522, 740] width 876 height 49
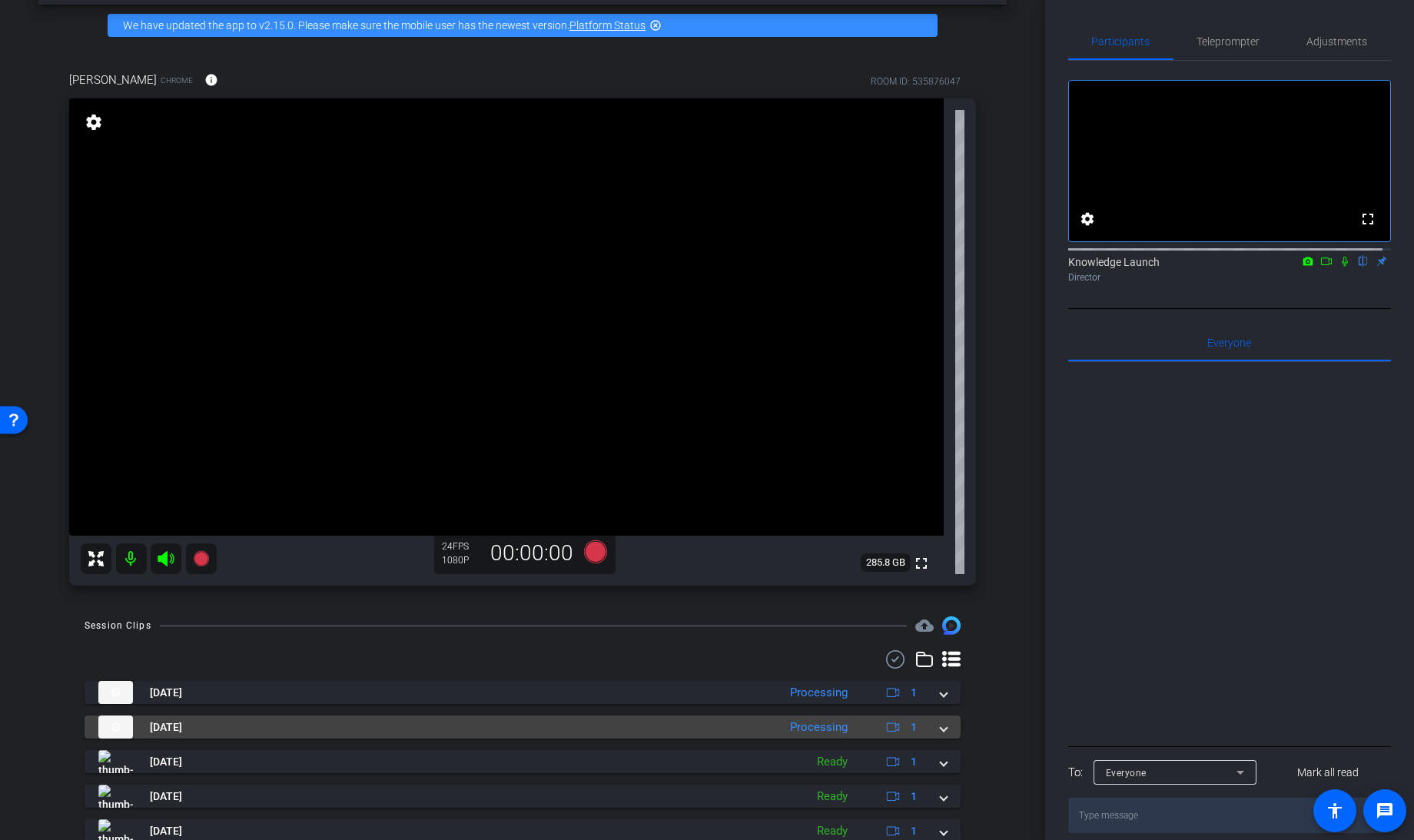
click at [940, 728] on span at bounding box center [943, 727] width 6 height 16
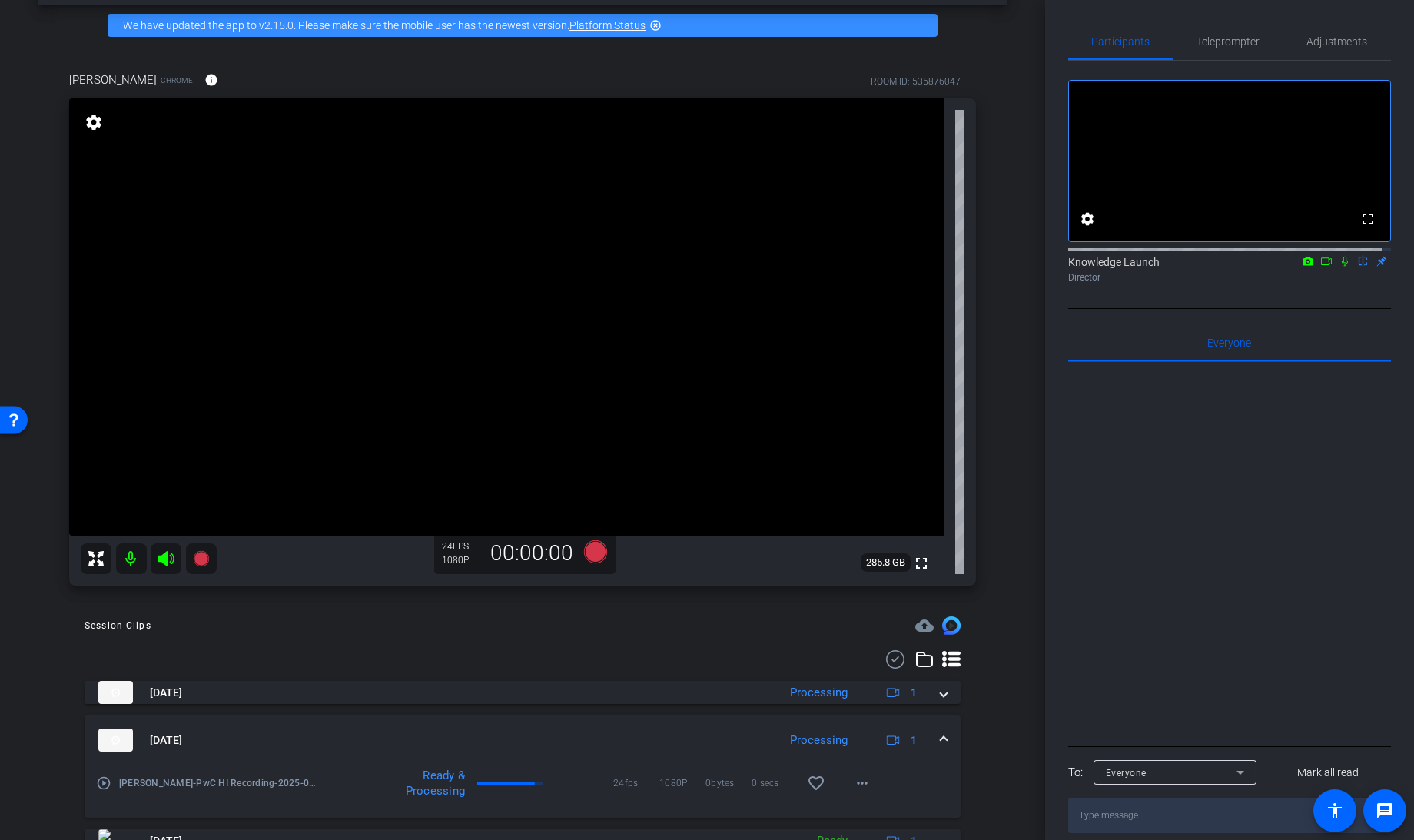
click at [940, 735] on span at bounding box center [943, 740] width 6 height 16
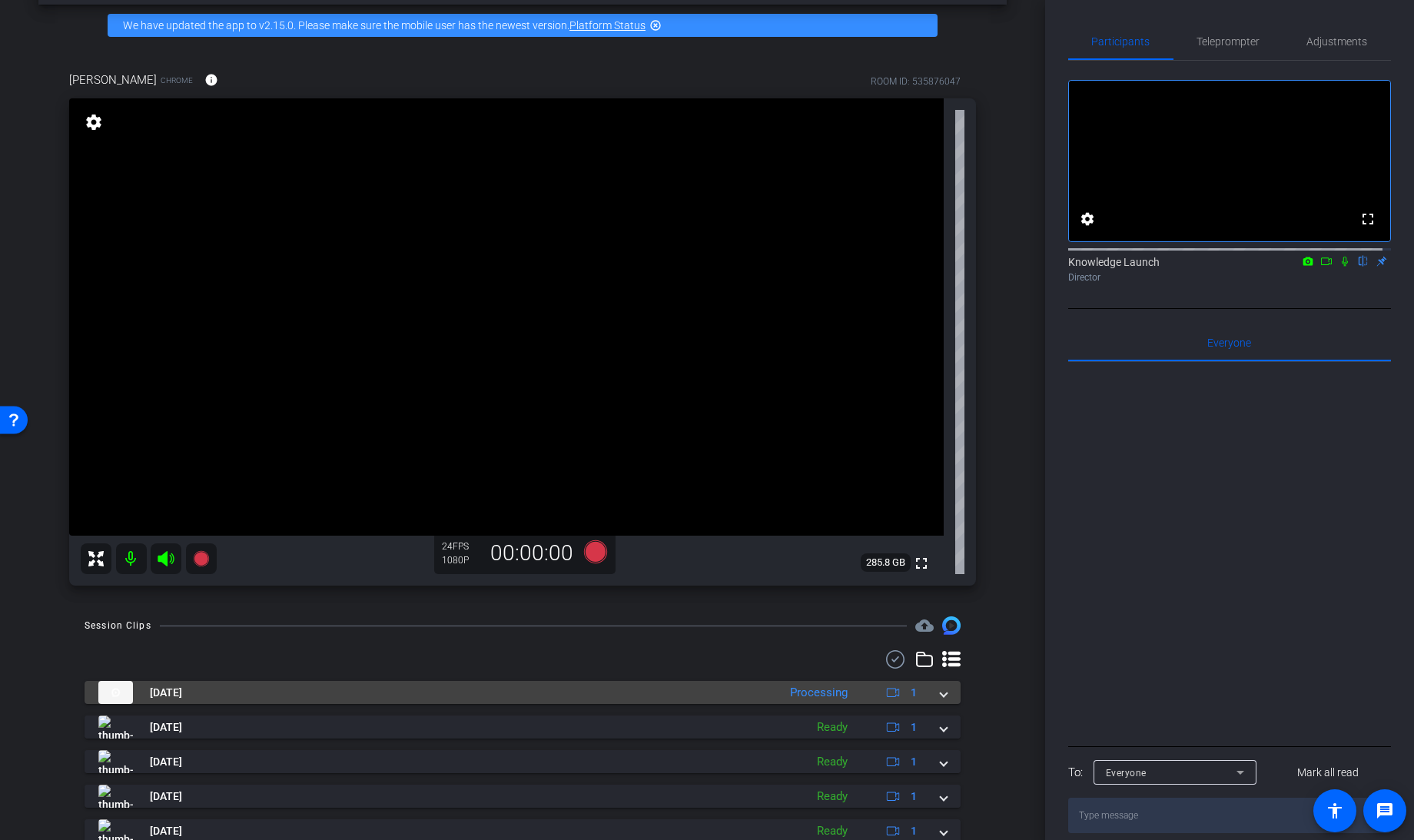
click at [940, 692] on span at bounding box center [943, 693] width 6 height 16
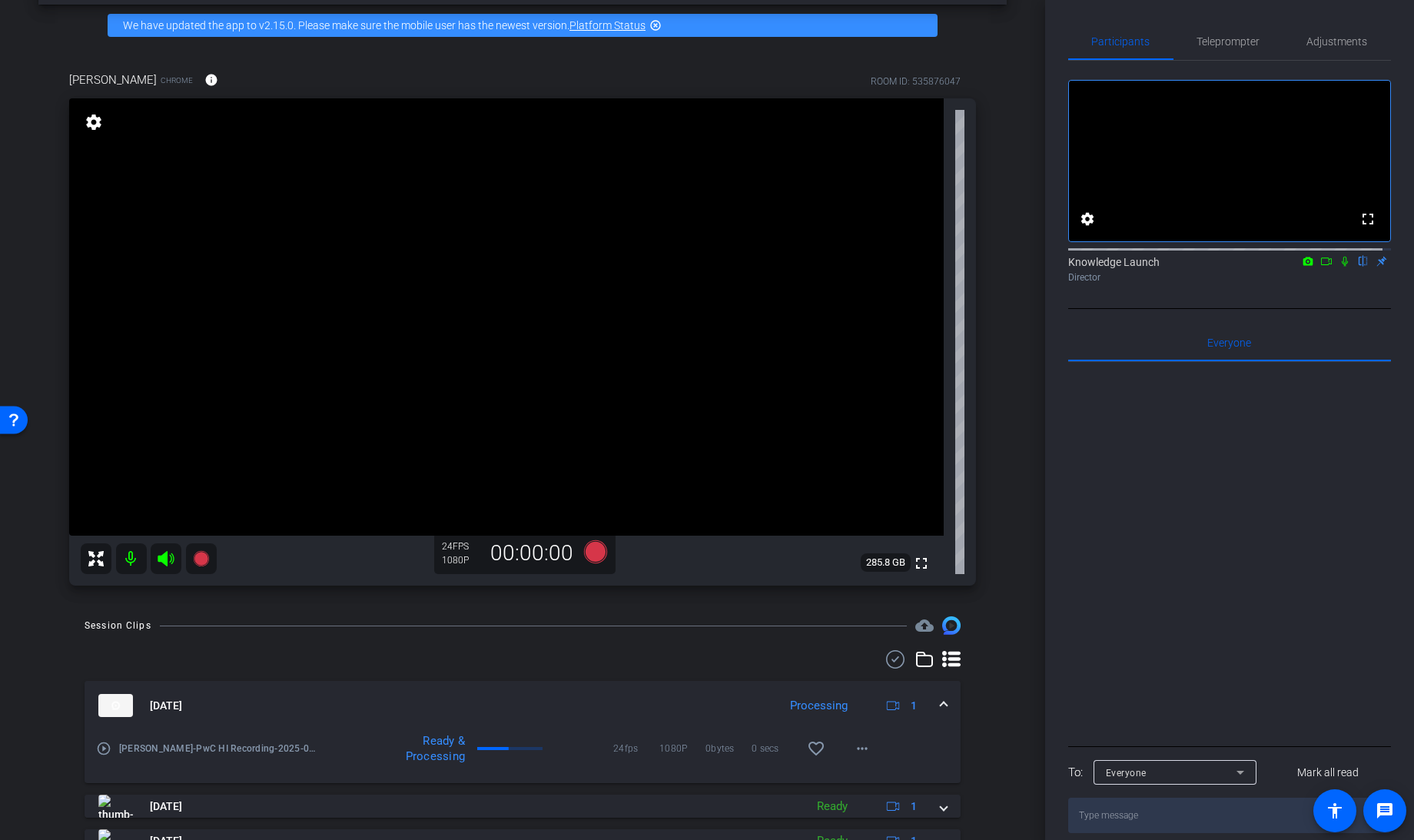
click at [940, 703] on span at bounding box center [943, 706] width 6 height 16
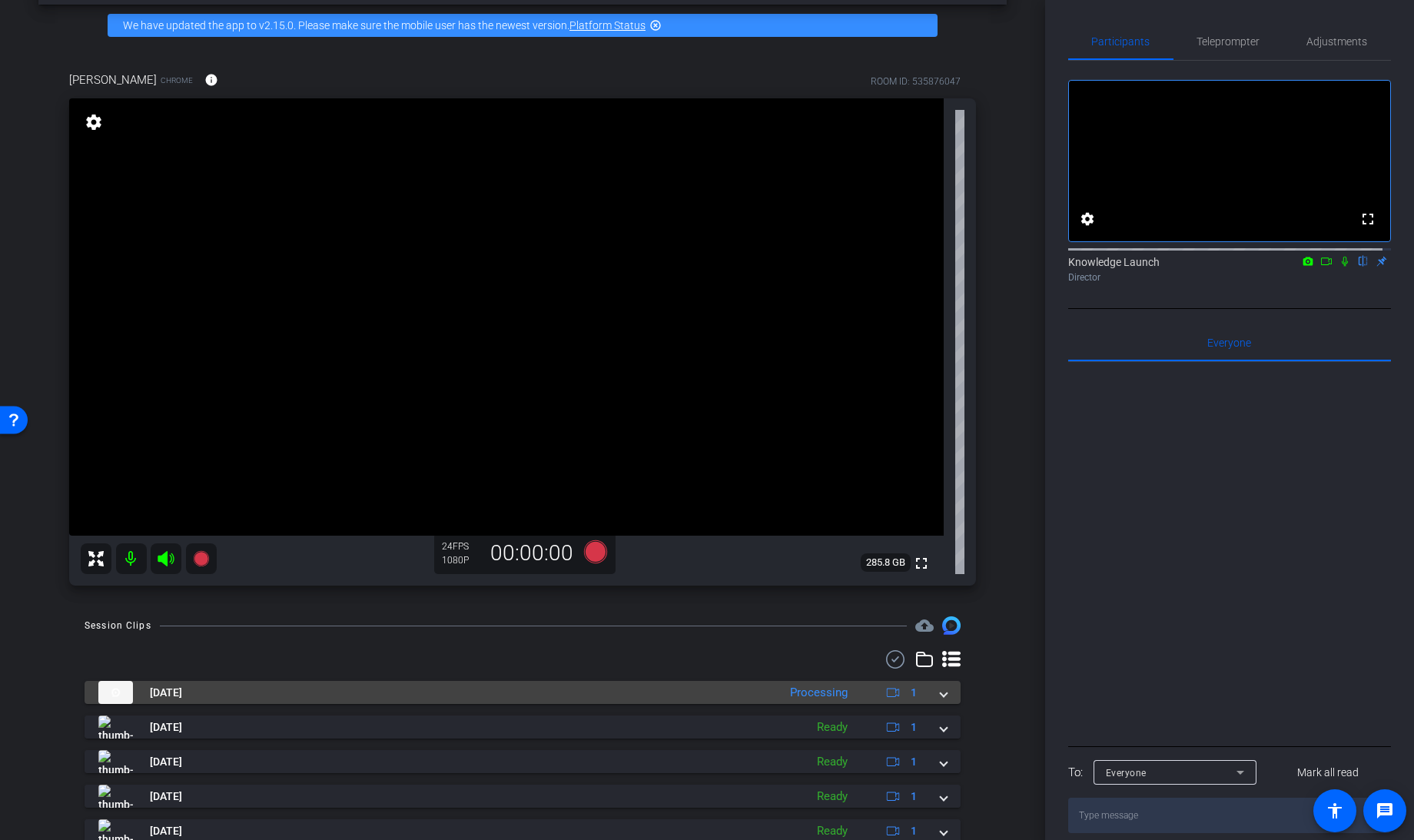
click at [943, 692] on mat-expansion-panel-header "[DATE] Processing 1" at bounding box center [522, 692] width 876 height 23
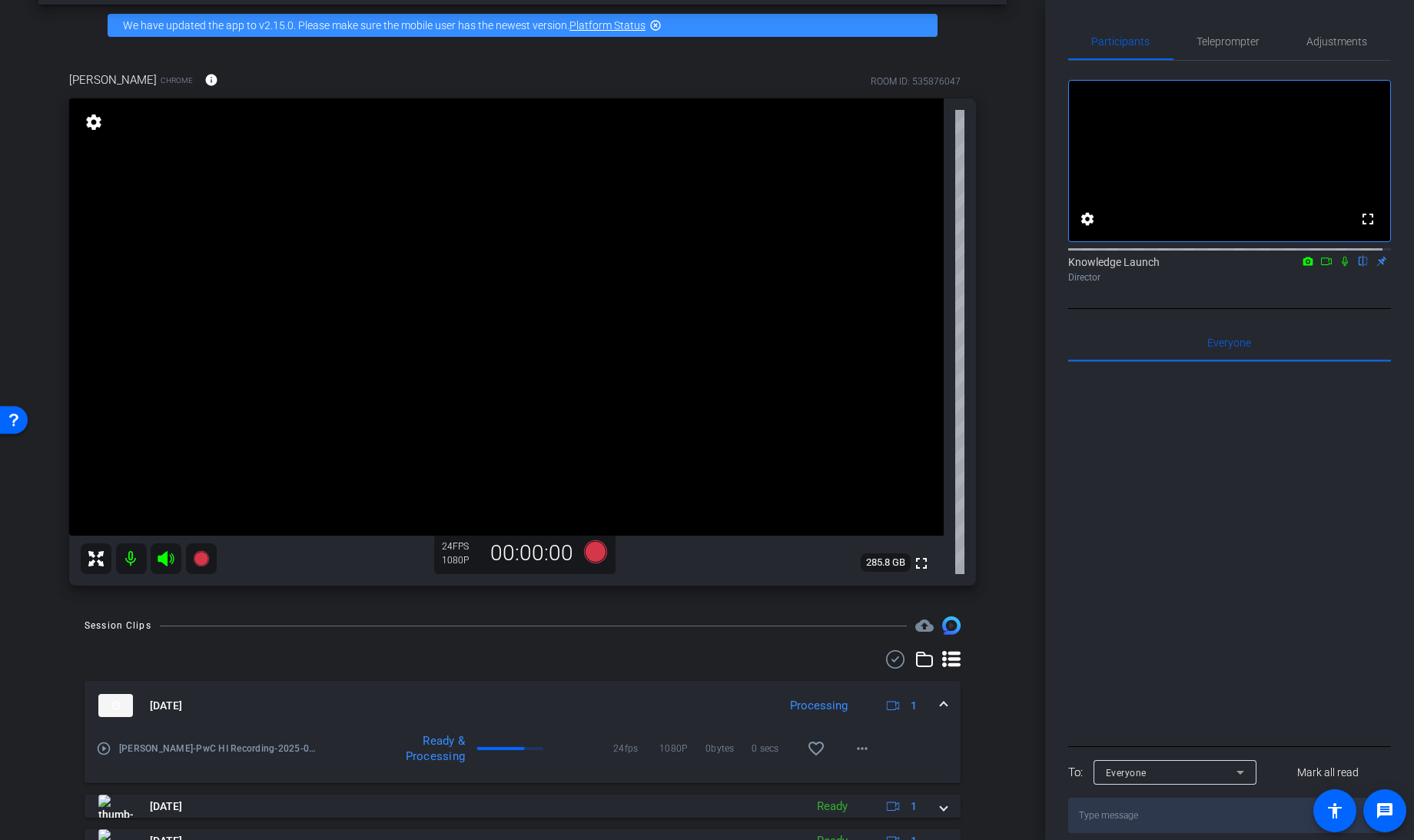
click at [940, 698] on span at bounding box center [943, 706] width 6 height 16
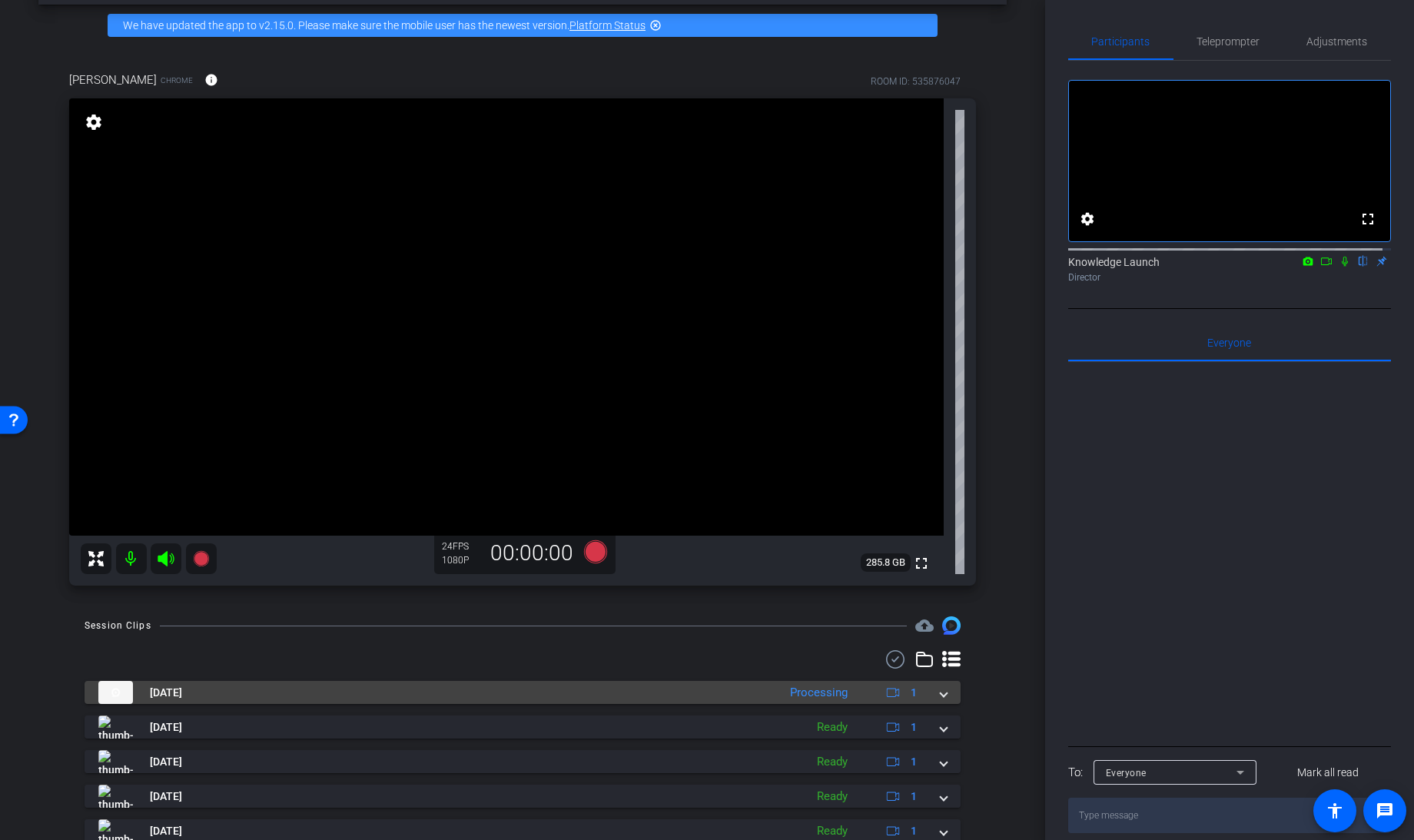
click at [940, 691] on span at bounding box center [943, 693] width 6 height 16
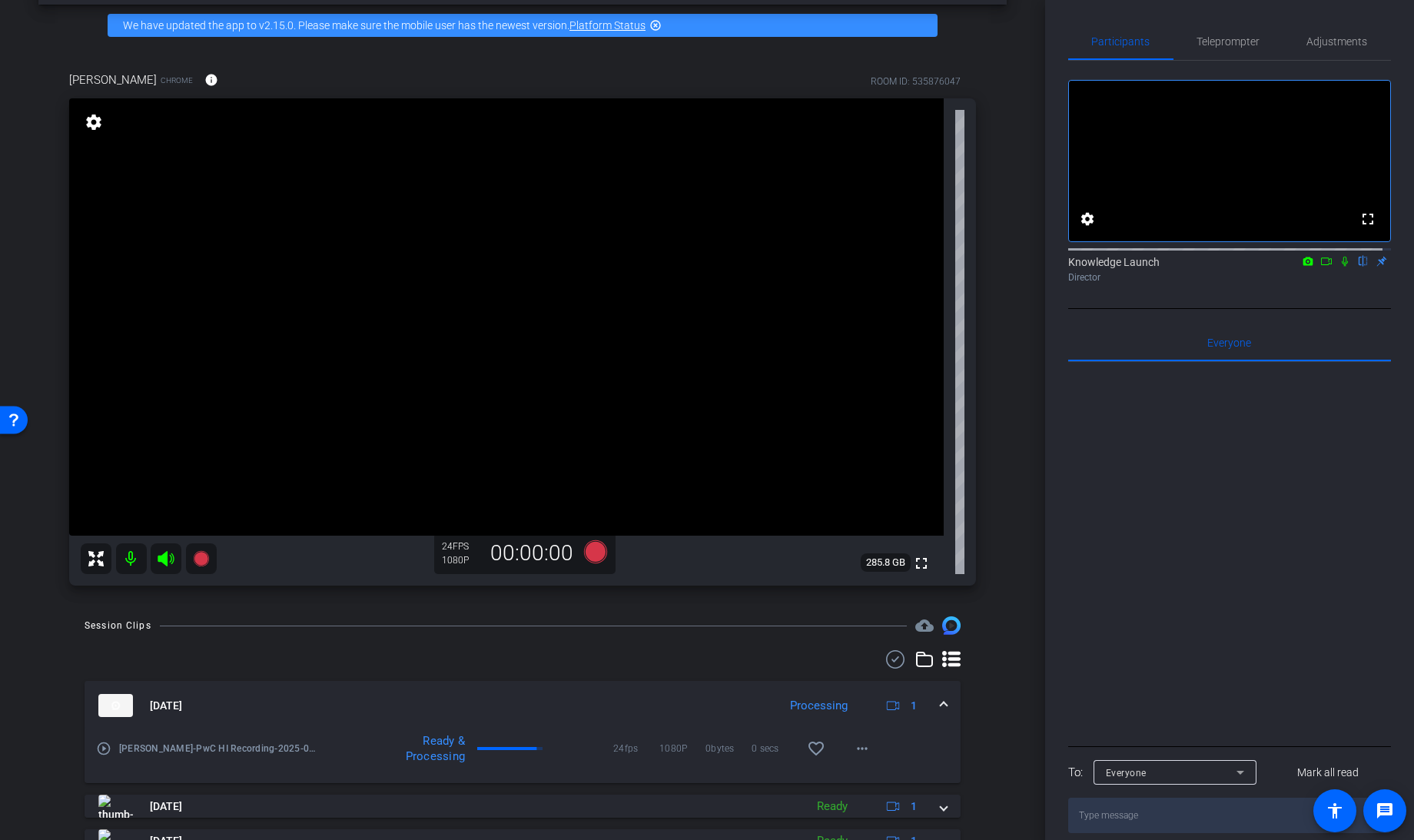
click at [940, 701] on span at bounding box center [943, 706] width 6 height 16
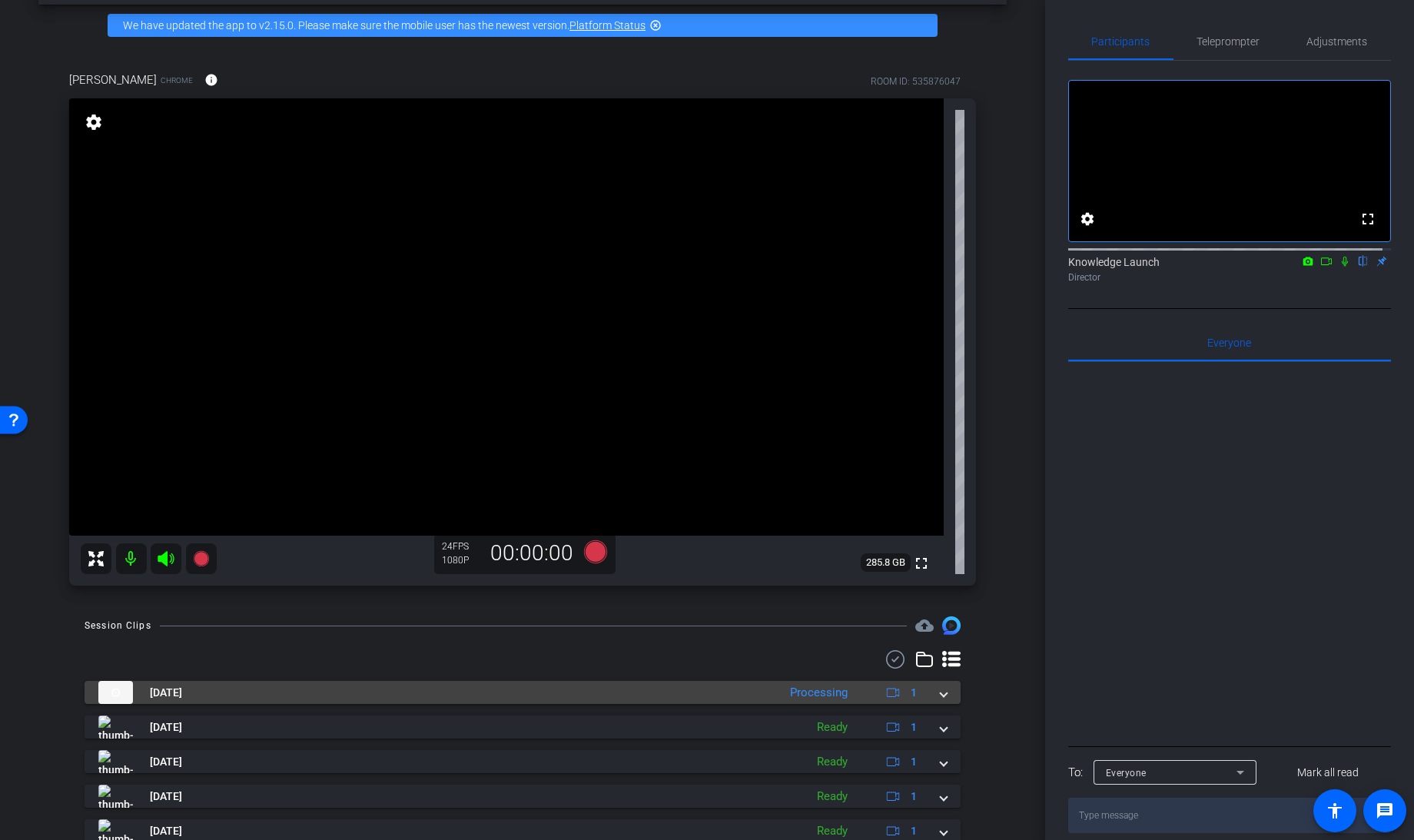
click at [940, 693] on span at bounding box center [943, 693] width 6 height 16
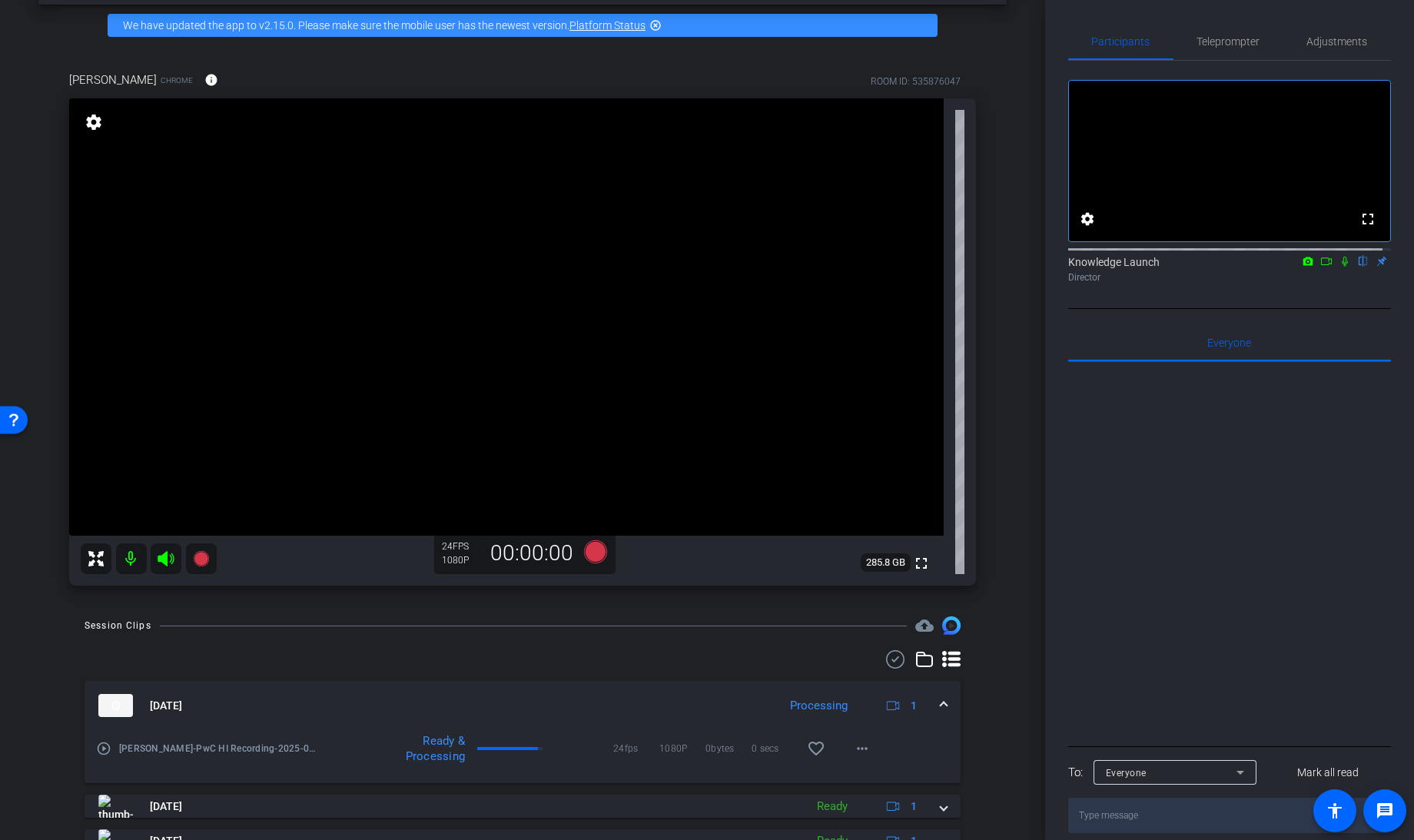
click at [936, 693] on mat-expansion-panel-header "[DATE] Processing 1" at bounding box center [522, 706] width 876 height 49
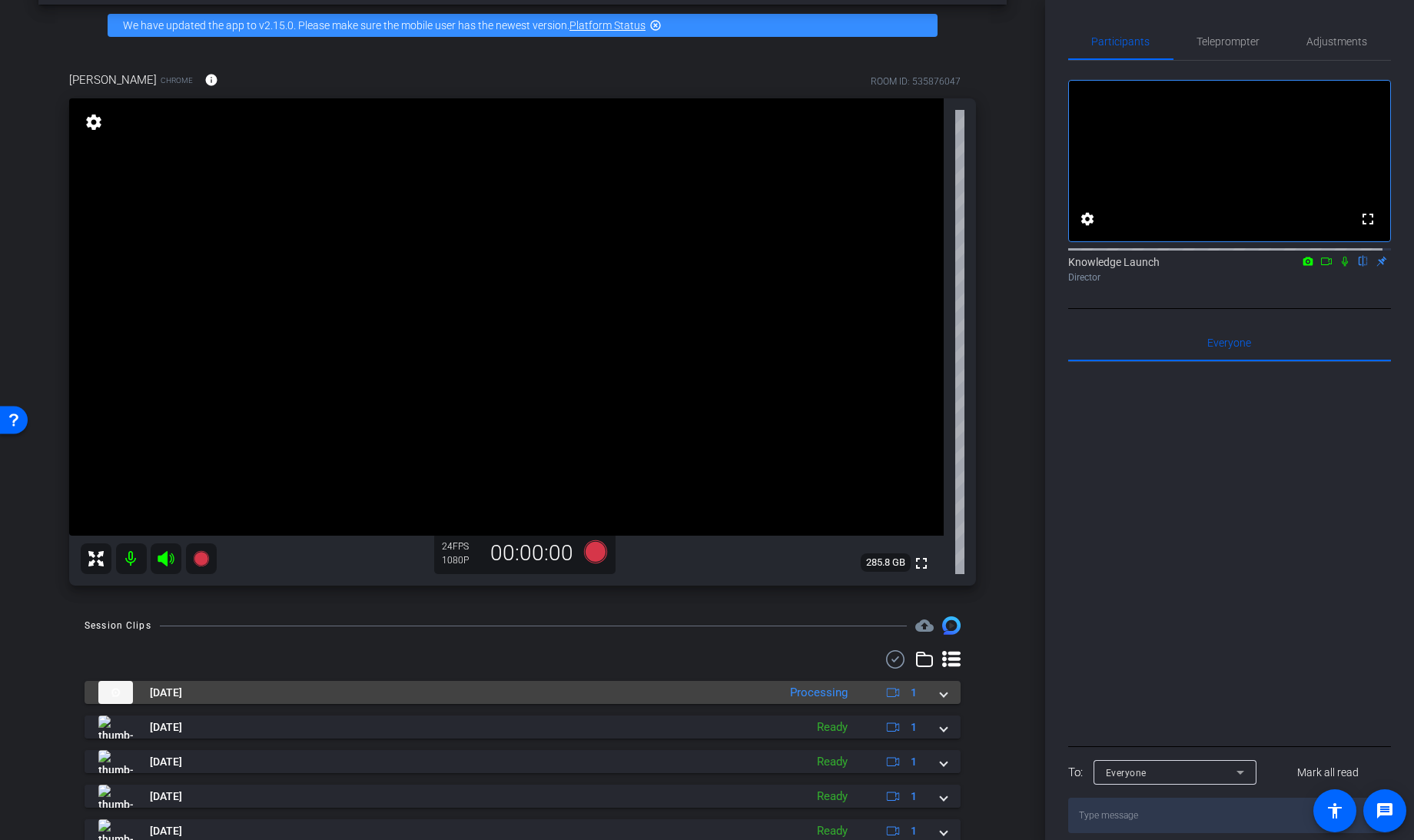
click at [940, 693] on span at bounding box center [943, 693] width 6 height 16
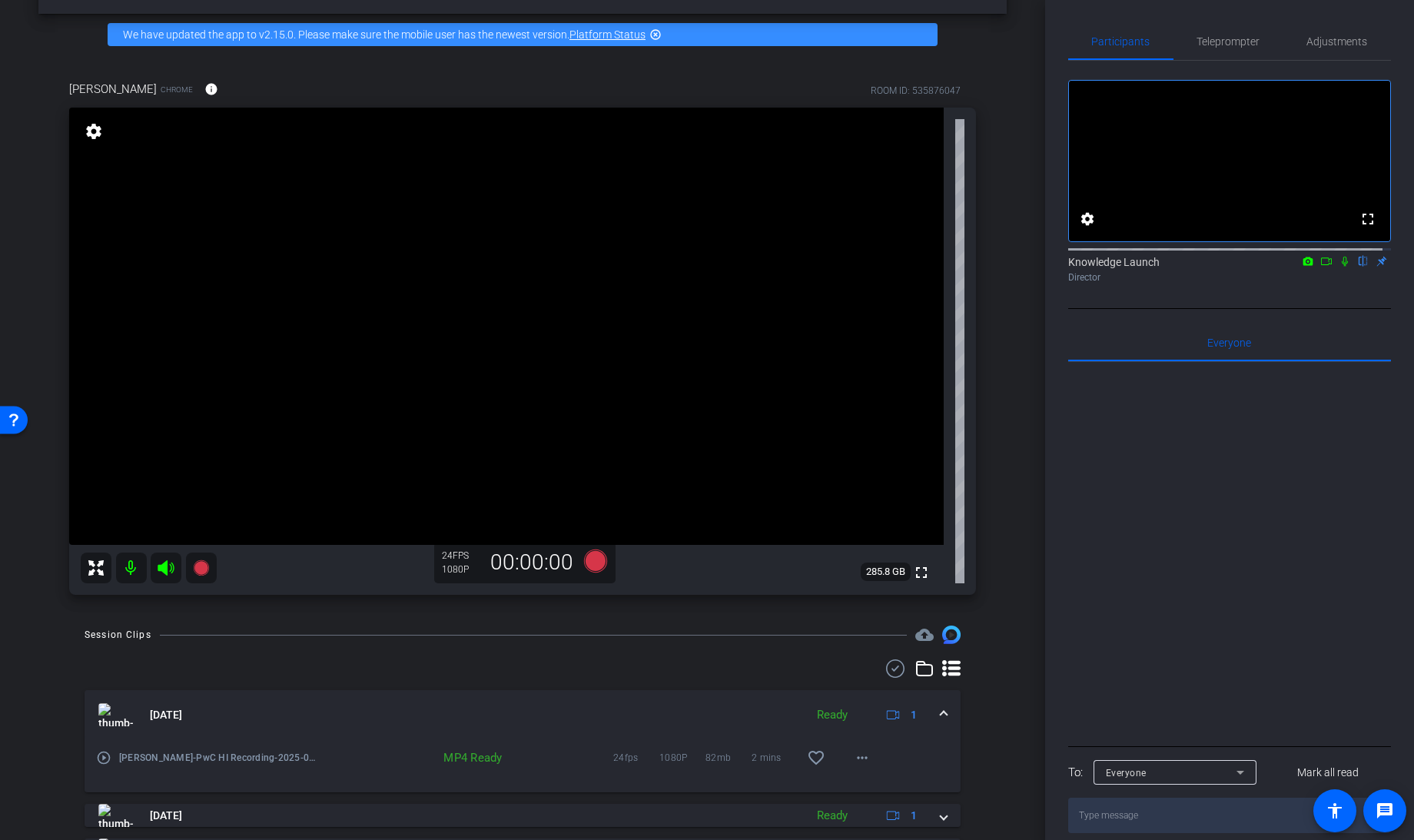
scroll to position [0, 0]
